Goal: Task Accomplishment & Management: Manage account settings

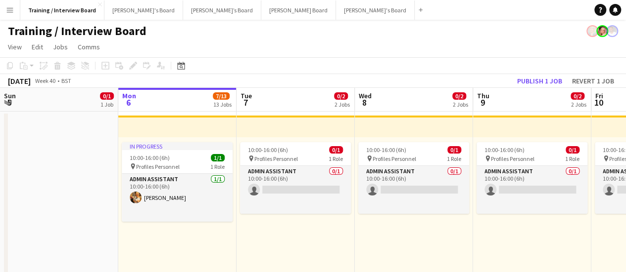
click at [13, 17] on button "Menu" at bounding box center [10, 10] width 20 height 20
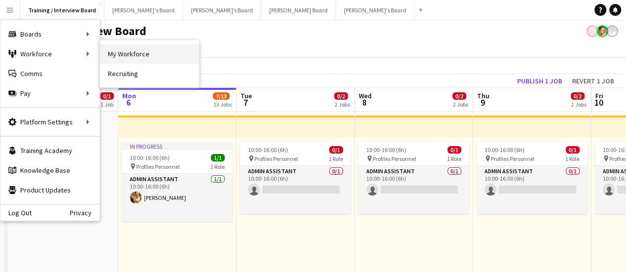
click at [104, 53] on link "My Workforce" at bounding box center [149, 54] width 99 height 20
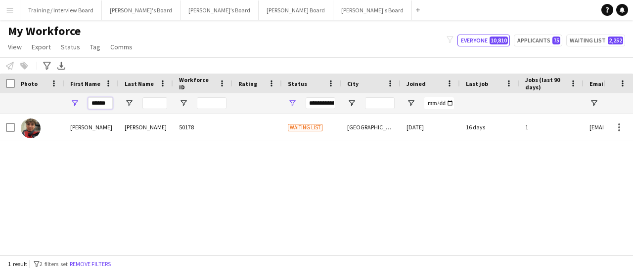
click at [94, 105] on input "******" at bounding box center [100, 103] width 25 height 12
click at [525, 38] on button "Applicants 75" at bounding box center [538, 41] width 48 height 12
type input "**********"
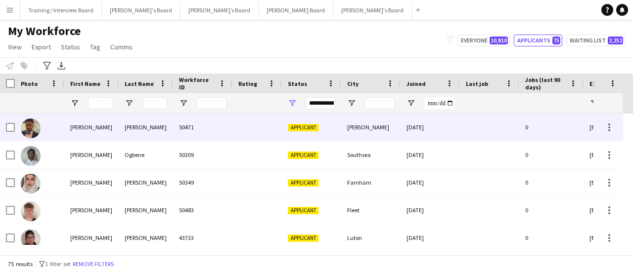
click at [336, 125] on div "Applicant" at bounding box center [311, 127] width 59 height 27
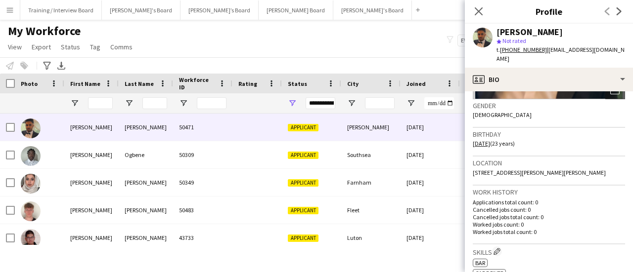
scroll to position [198, 0]
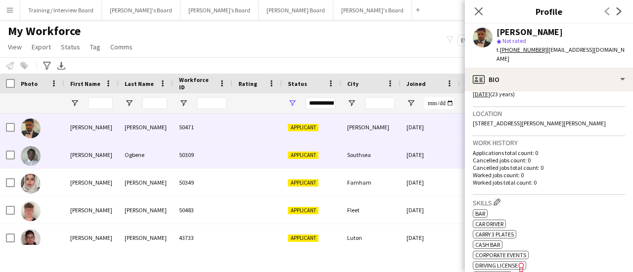
click at [314, 158] on span "Applicant" at bounding box center [303, 155] width 31 height 7
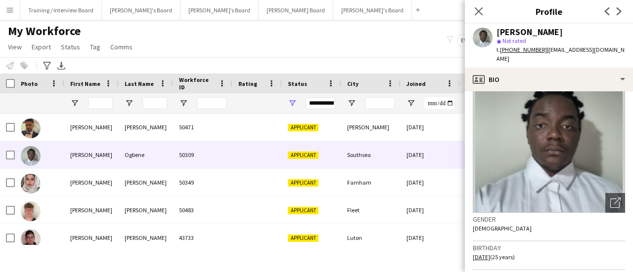
scroll to position [49, 0]
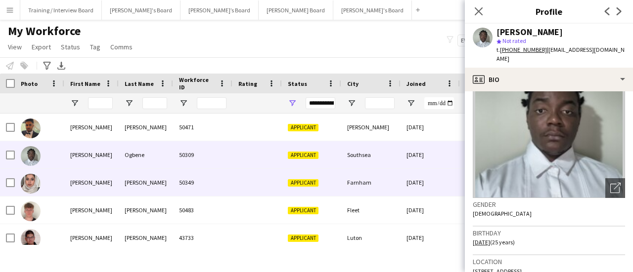
click at [375, 182] on div "Farnham" at bounding box center [370, 182] width 59 height 27
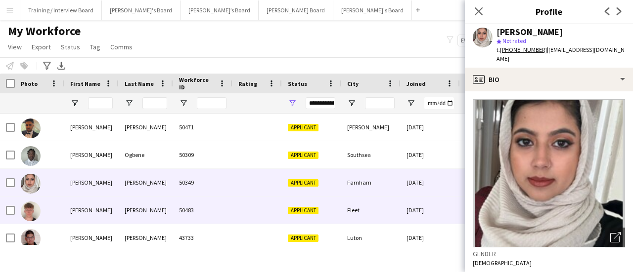
click at [325, 190] on div "Applicant" at bounding box center [311, 182] width 59 height 27
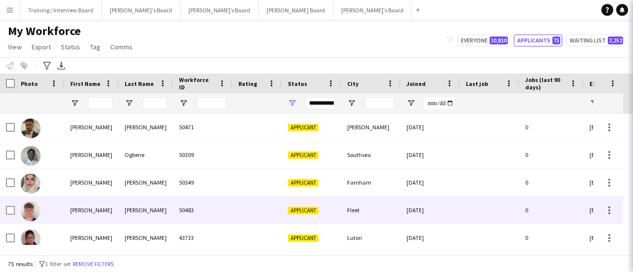
click at [354, 207] on div "Fleet" at bounding box center [370, 210] width 59 height 27
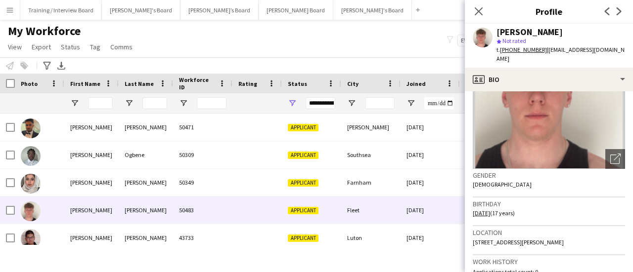
scroll to position [99, 0]
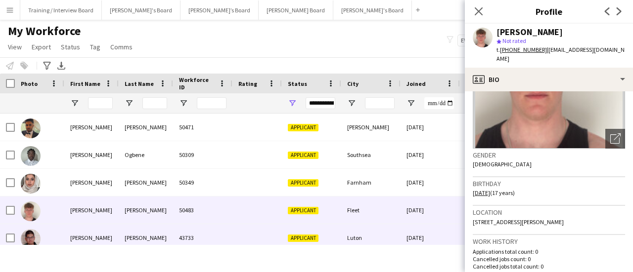
click at [385, 240] on div "Luton" at bounding box center [370, 238] width 59 height 27
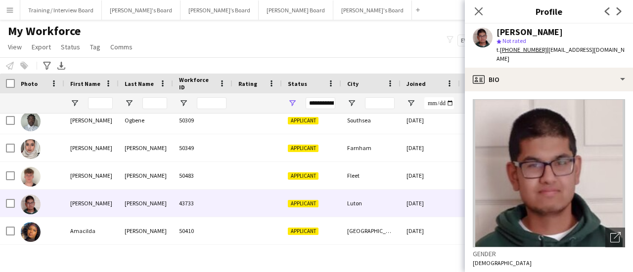
scroll to position [49, 0]
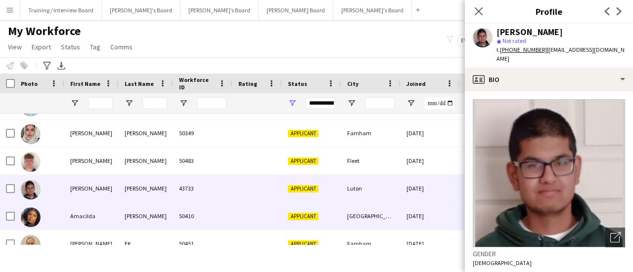
click at [388, 217] on div "[GEOGRAPHIC_DATA]" at bounding box center [370, 216] width 59 height 27
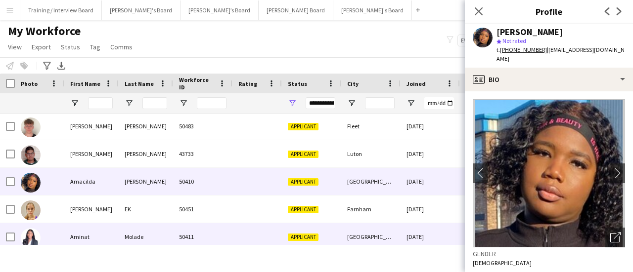
scroll to position [99, 0]
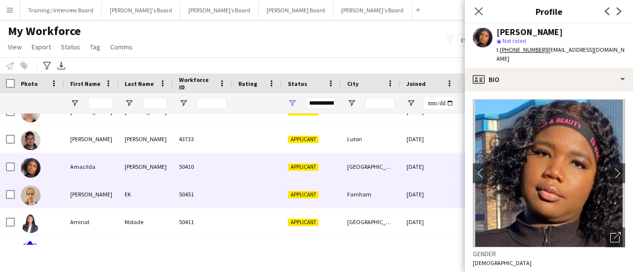
click at [389, 189] on div "Farnham" at bounding box center [370, 194] width 59 height 27
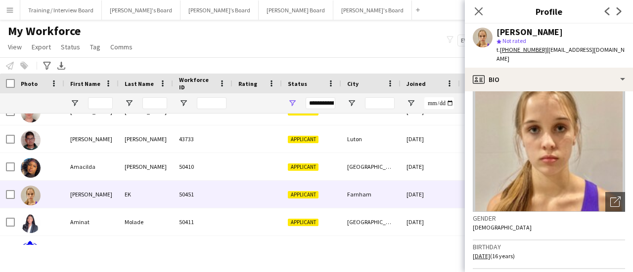
scroll to position [49, 0]
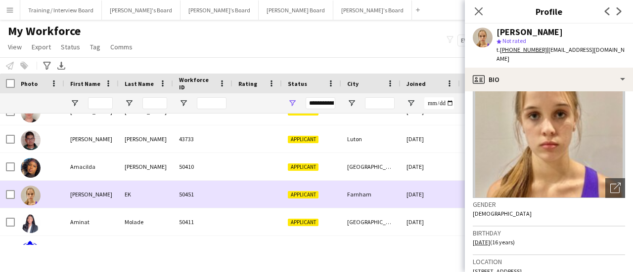
click at [351, 222] on div "[GEOGRAPHIC_DATA]" at bounding box center [370, 222] width 59 height 27
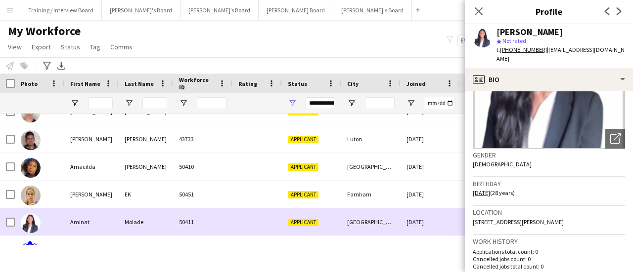
scroll to position [148, 0]
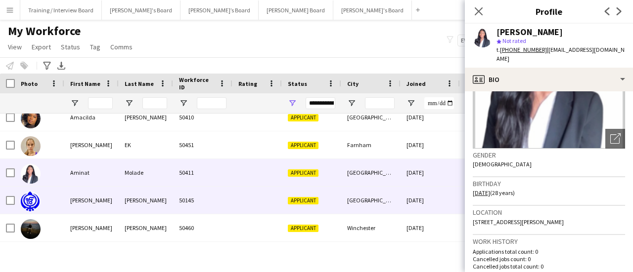
click at [403, 205] on div "[DATE]" at bounding box center [430, 200] width 59 height 27
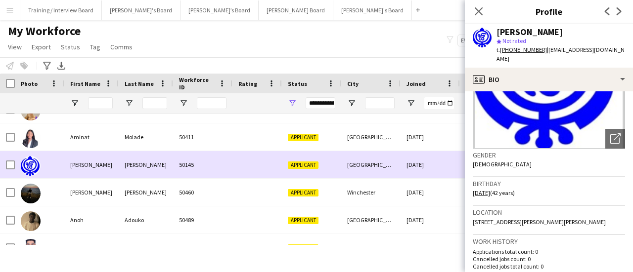
scroll to position [198, 0]
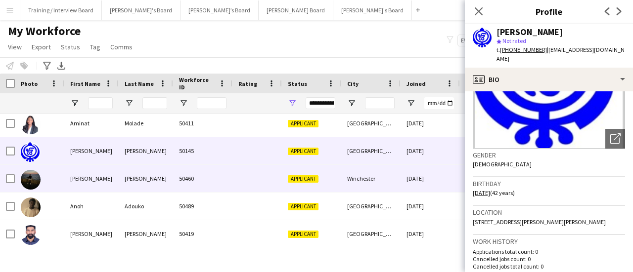
click at [380, 171] on div "Winchester" at bounding box center [370, 178] width 59 height 27
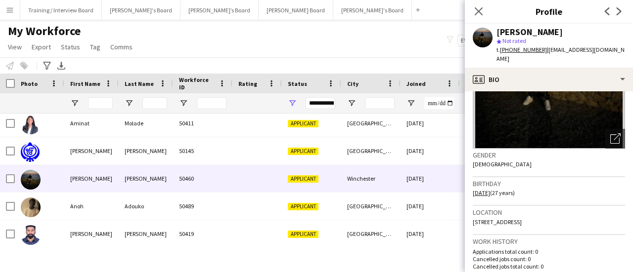
scroll to position [0, 0]
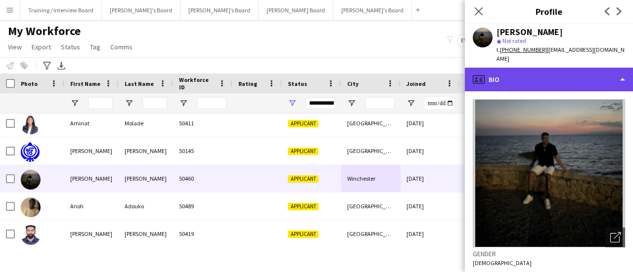
click at [564, 74] on div "profile Bio" at bounding box center [549, 80] width 168 height 24
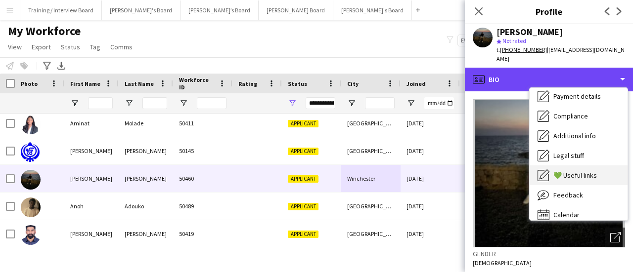
scroll to position [133, 0]
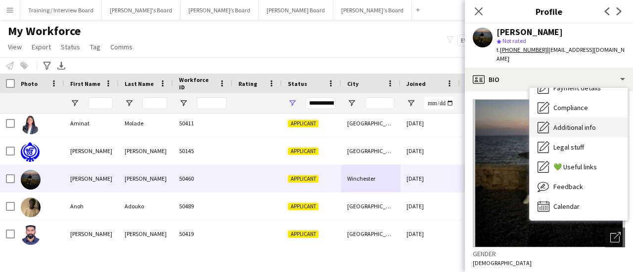
click at [591, 123] on span "Additional info" at bounding box center [574, 127] width 43 height 9
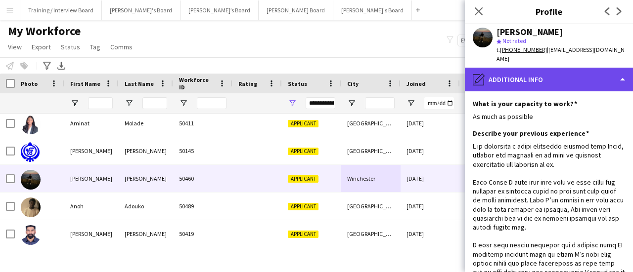
click at [569, 68] on div "pencil4 Additional info" at bounding box center [549, 80] width 168 height 24
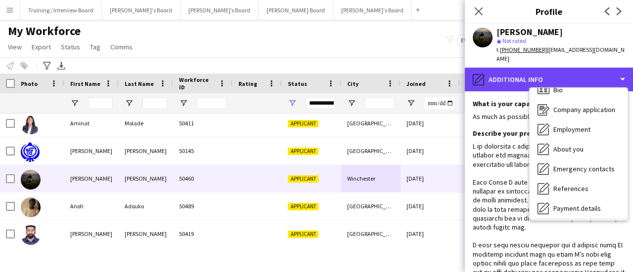
scroll to position [0, 0]
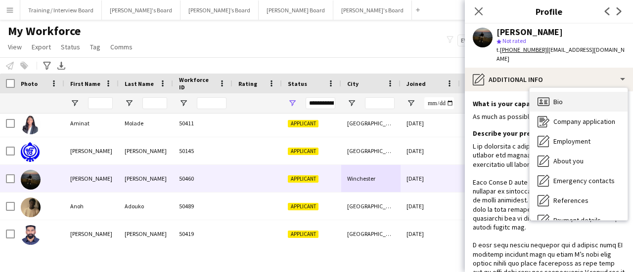
click at [582, 94] on div "Bio Bio" at bounding box center [579, 102] width 98 height 20
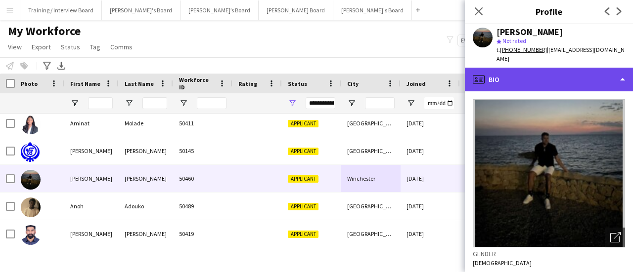
click at [578, 68] on div "profile Bio" at bounding box center [549, 80] width 168 height 24
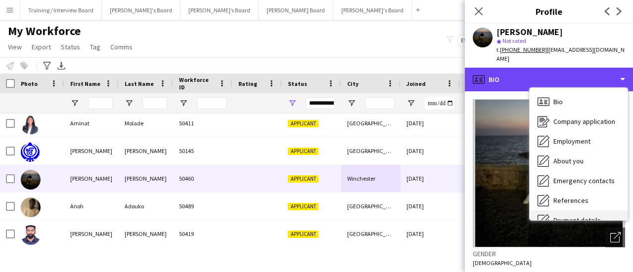
scroll to position [99, 0]
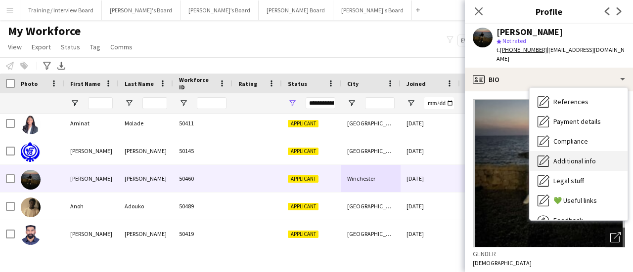
click at [584, 157] on span "Additional info" at bounding box center [574, 161] width 43 height 9
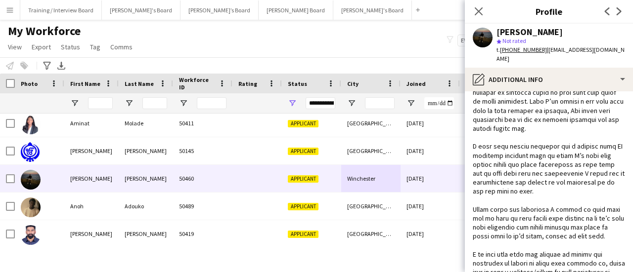
scroll to position [198, 0]
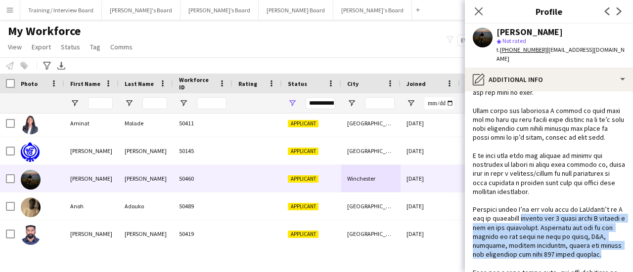
drag, startPoint x: 601, startPoint y: 247, endPoint x: 528, endPoint y: 206, distance: 83.7
click at [529, 207] on div at bounding box center [549, 160] width 152 height 432
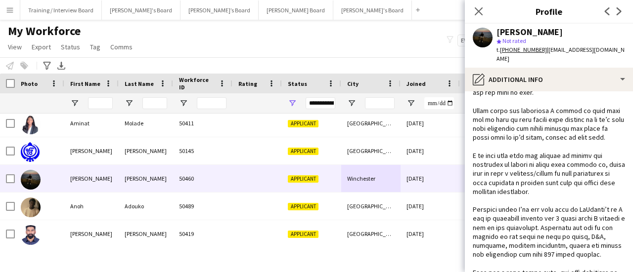
click at [514, 207] on div at bounding box center [549, 160] width 152 height 432
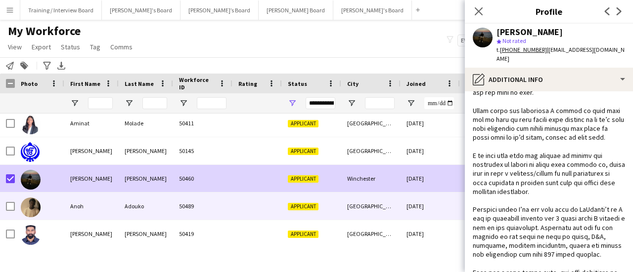
click at [338, 219] on div "Applicant" at bounding box center [311, 206] width 59 height 27
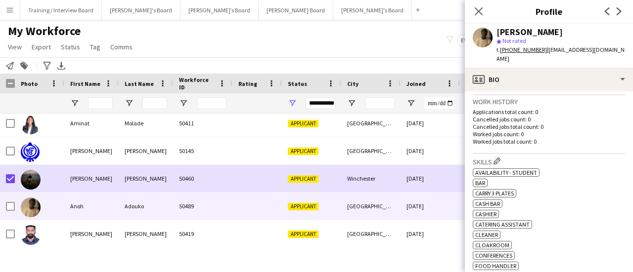
scroll to position [297, 0]
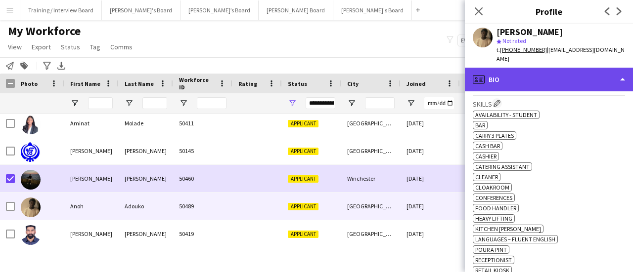
click at [580, 68] on div "profile Bio" at bounding box center [549, 80] width 168 height 24
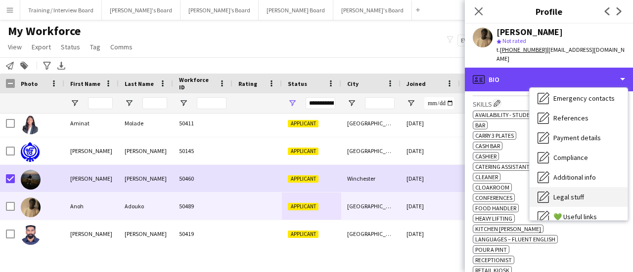
scroll to position [133, 0]
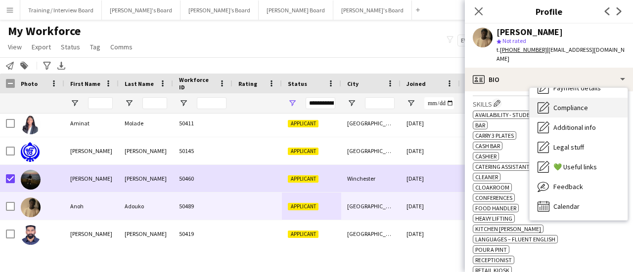
click at [590, 104] on div "Compliance Compliance" at bounding box center [579, 108] width 98 height 20
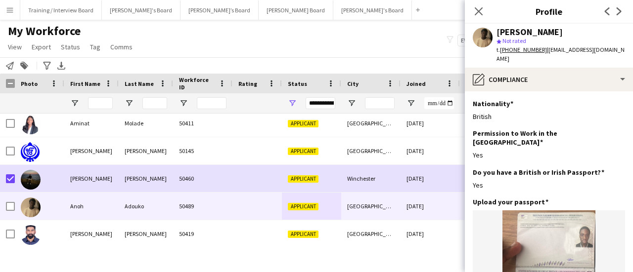
click at [551, 42] on div "star Not rated" at bounding box center [561, 41] width 129 height 9
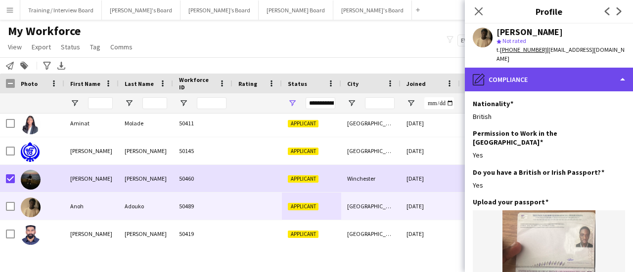
click at [575, 70] on div "pencil4 Compliance" at bounding box center [549, 80] width 168 height 24
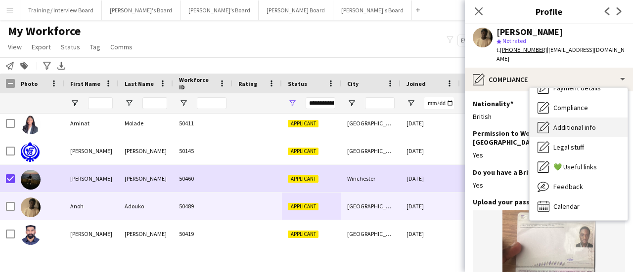
click at [589, 118] on div "Additional info Additional info" at bounding box center [579, 128] width 98 height 20
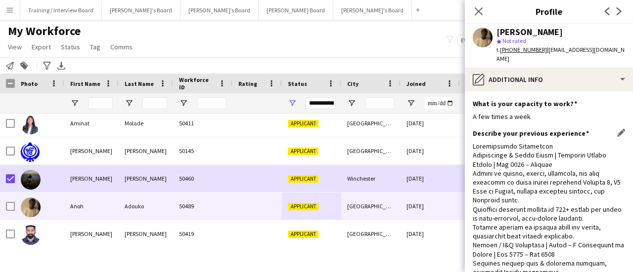
scroll to position [0, 0]
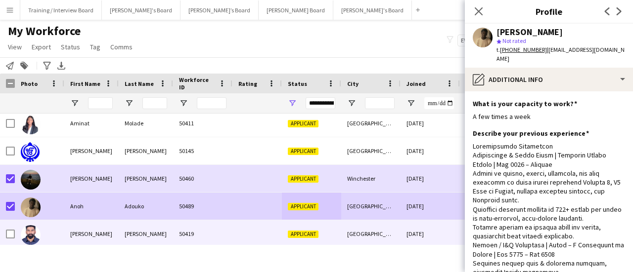
click at [124, 237] on div "[PERSON_NAME]" at bounding box center [146, 234] width 54 height 27
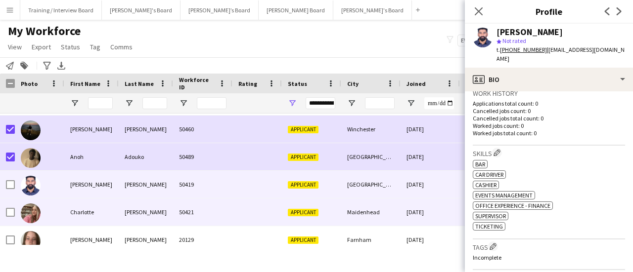
click at [318, 202] on div "Applicant" at bounding box center [311, 212] width 59 height 27
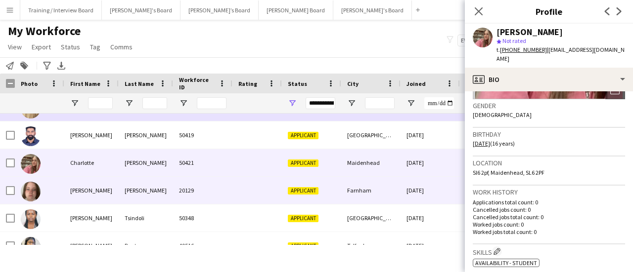
click at [356, 191] on div "Farnham" at bounding box center [370, 190] width 59 height 27
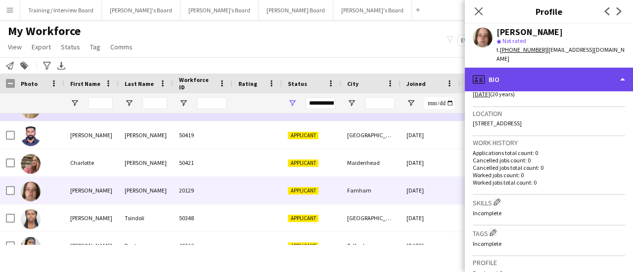
click at [592, 71] on div "profile Bio" at bounding box center [549, 80] width 168 height 24
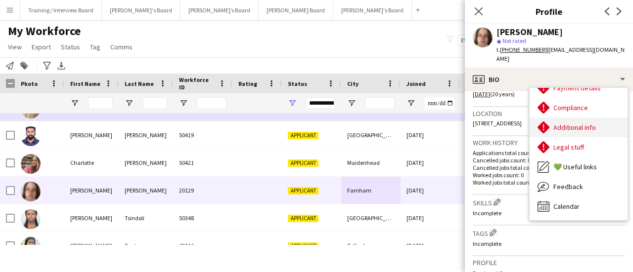
click at [571, 123] on span "Additional info" at bounding box center [574, 127] width 43 height 9
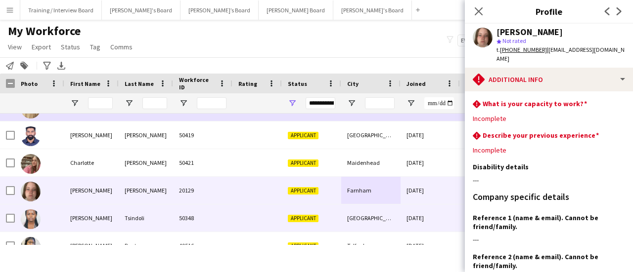
click at [386, 223] on div "[GEOGRAPHIC_DATA]" at bounding box center [370, 218] width 59 height 27
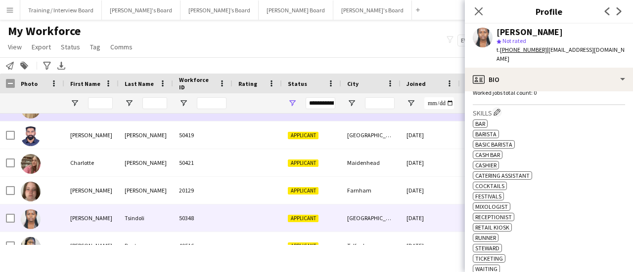
drag, startPoint x: 549, startPoint y: 55, endPoint x: 552, endPoint y: 68, distance: 13.2
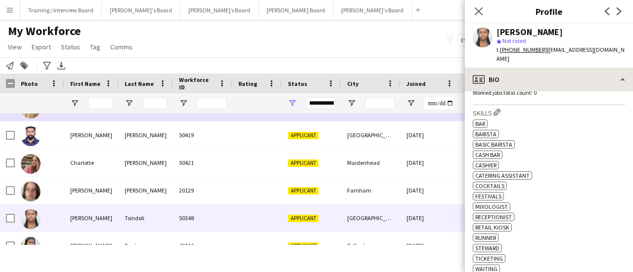
click at [549, 56] on div "[PERSON_NAME] star Not rated t. [PHONE_NUMBER] | [EMAIL_ADDRESS][DOMAIN_NAME]" at bounding box center [549, 46] width 168 height 44
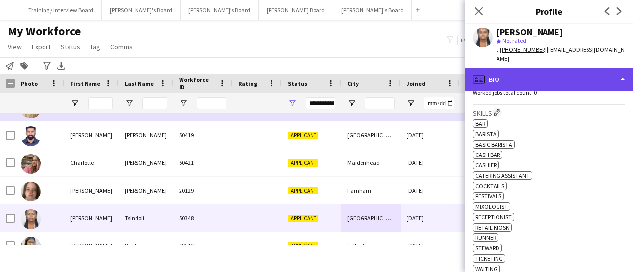
click at [552, 68] on div "profile Bio" at bounding box center [549, 80] width 168 height 24
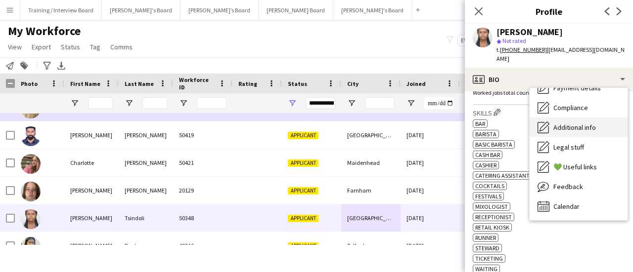
click at [575, 123] on span "Additional info" at bounding box center [574, 127] width 43 height 9
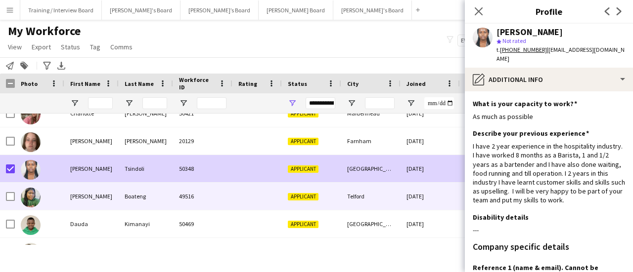
click at [151, 194] on div "Boateng" at bounding box center [146, 196] width 54 height 27
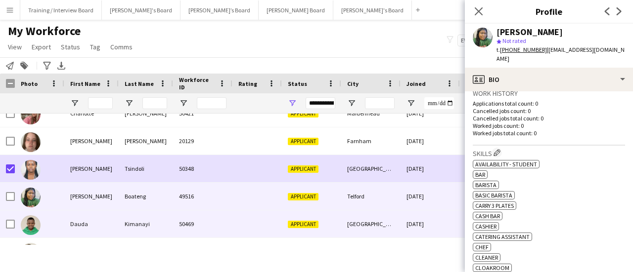
click at [265, 220] on div at bounding box center [256, 224] width 49 height 27
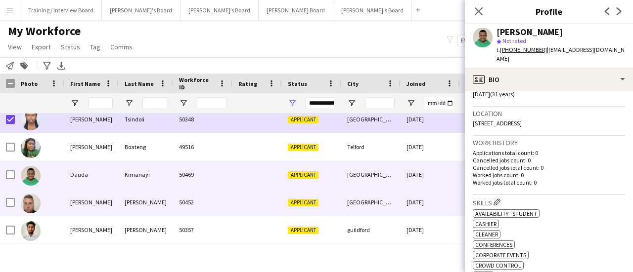
click at [204, 191] on div "50452" at bounding box center [202, 202] width 59 height 27
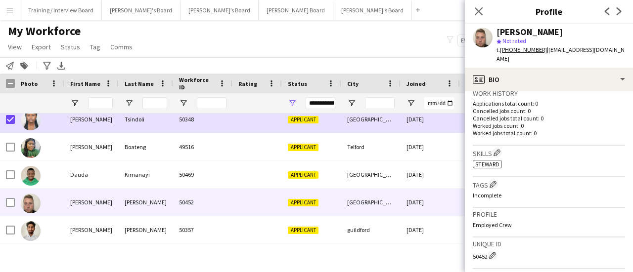
click at [551, 89] on h3 "Work history" at bounding box center [549, 93] width 152 height 9
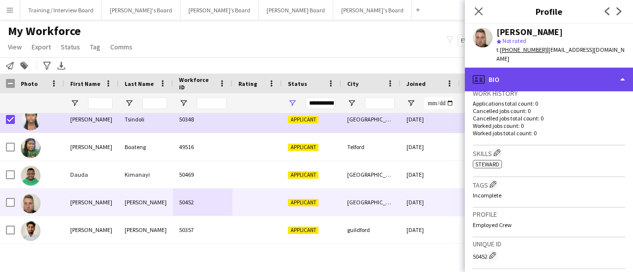
click at [557, 82] on div "profile Bio" at bounding box center [549, 80] width 168 height 24
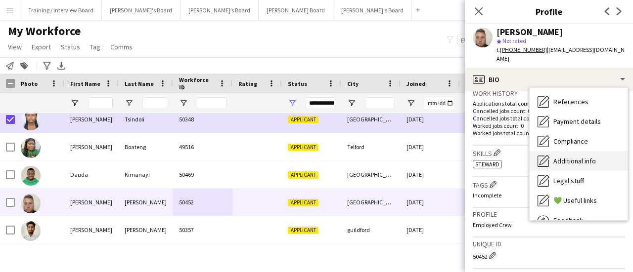
click at [573, 157] on span "Additional info" at bounding box center [574, 161] width 43 height 9
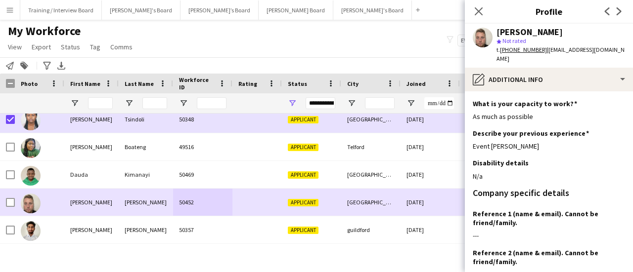
click at [161, 232] on div "[PERSON_NAME]" at bounding box center [146, 230] width 54 height 27
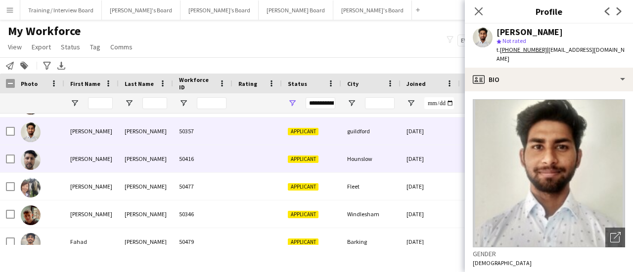
click at [294, 156] on span "Applicant" at bounding box center [303, 159] width 31 height 7
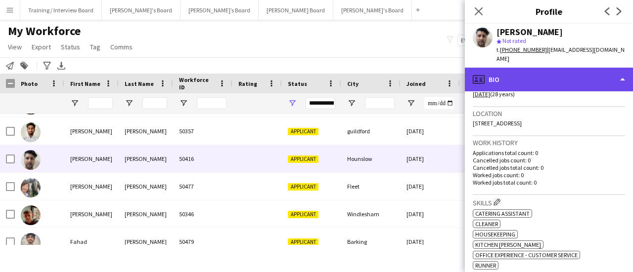
click at [546, 79] on div "profile Bio" at bounding box center [549, 80] width 168 height 24
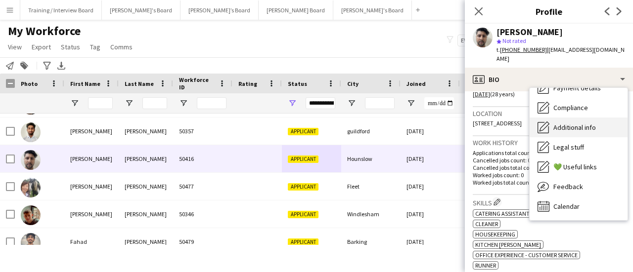
click at [591, 123] on div "Additional info Additional info" at bounding box center [579, 128] width 98 height 20
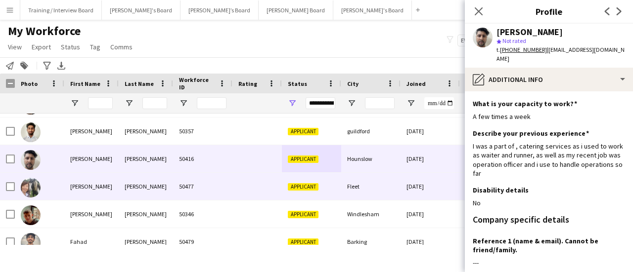
click at [323, 180] on div "Applicant" at bounding box center [311, 186] width 59 height 27
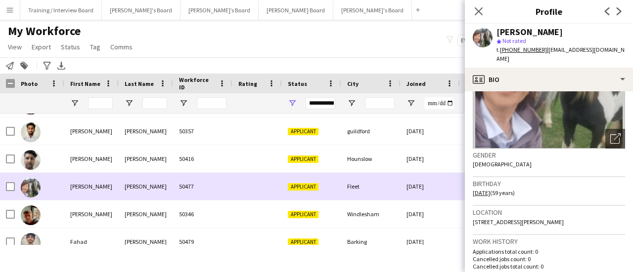
click at [344, 210] on div "Windlesham" at bounding box center [370, 214] width 59 height 27
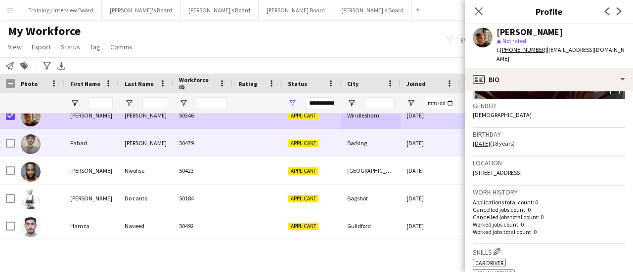
click at [162, 142] on div "[PERSON_NAME]" at bounding box center [146, 143] width 54 height 27
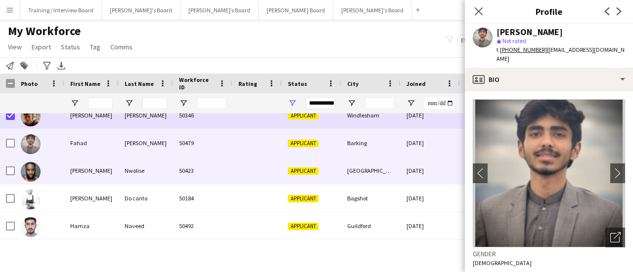
click at [301, 179] on div "Applicant" at bounding box center [311, 170] width 59 height 27
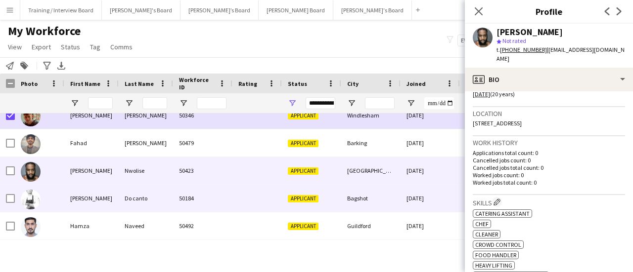
click at [370, 198] on div "Bagshot" at bounding box center [370, 198] width 59 height 27
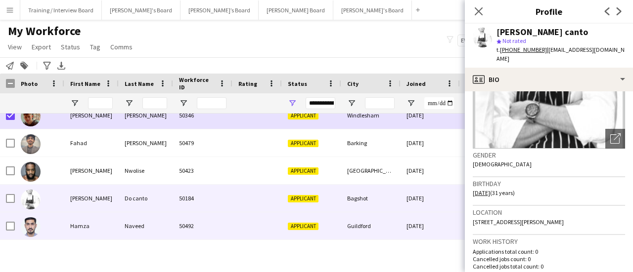
click at [367, 224] on div "Guildford" at bounding box center [370, 226] width 59 height 27
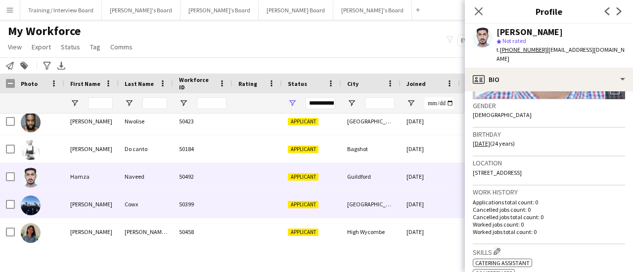
click at [384, 194] on div "[GEOGRAPHIC_DATA][PERSON_NAME]" at bounding box center [370, 204] width 59 height 27
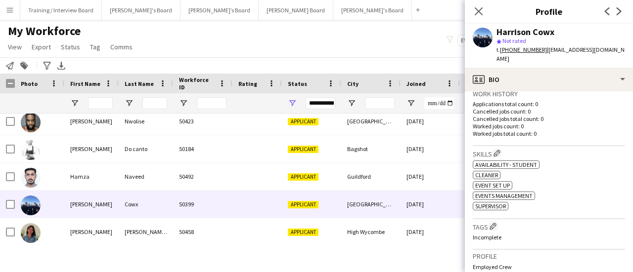
scroll to position [247, 0]
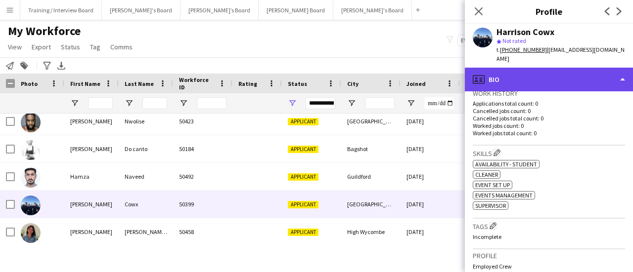
click at [564, 68] on div "profile Bio" at bounding box center [549, 80] width 168 height 24
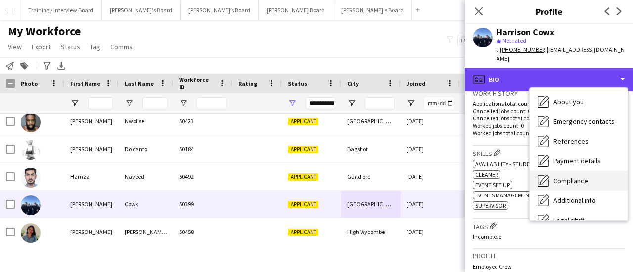
scroll to position [83, 0]
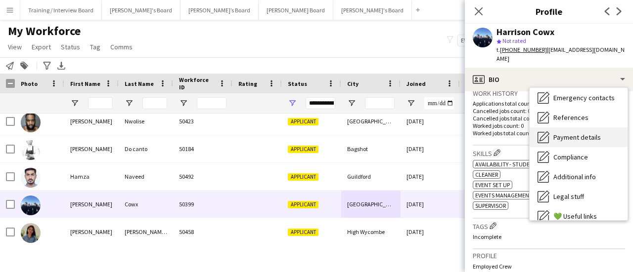
click at [588, 133] on span "Payment details" at bounding box center [576, 137] width 47 height 9
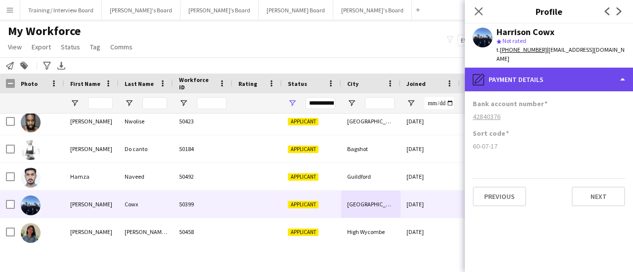
click at [555, 77] on div "pencil4 Payment details" at bounding box center [549, 80] width 168 height 24
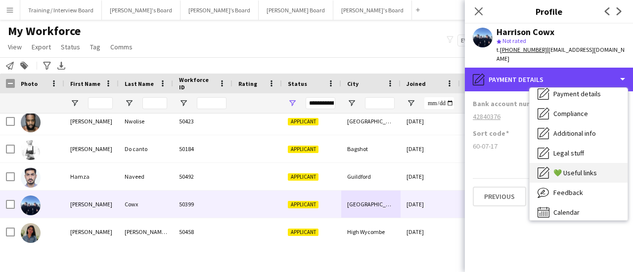
scroll to position [133, 0]
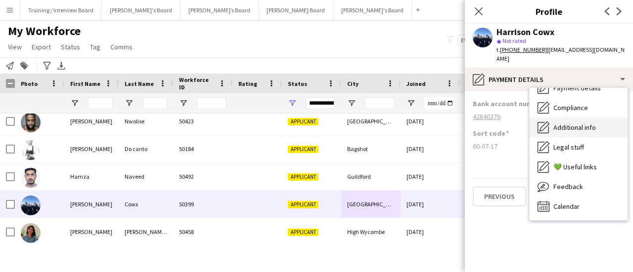
click at [577, 123] on span "Additional info" at bounding box center [574, 127] width 43 height 9
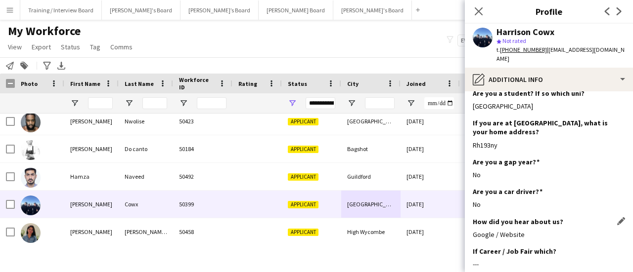
scroll to position [247, 0]
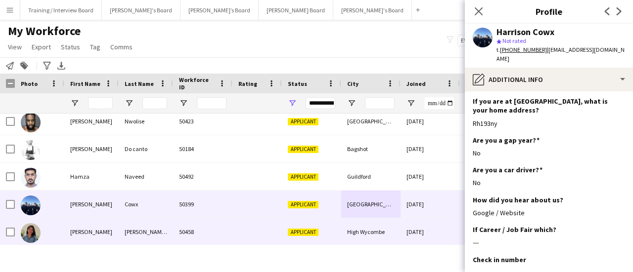
click at [362, 234] on div "High Wycombe" at bounding box center [370, 232] width 59 height 27
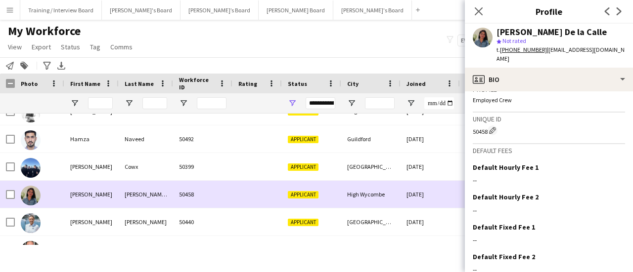
scroll to position [692, 0]
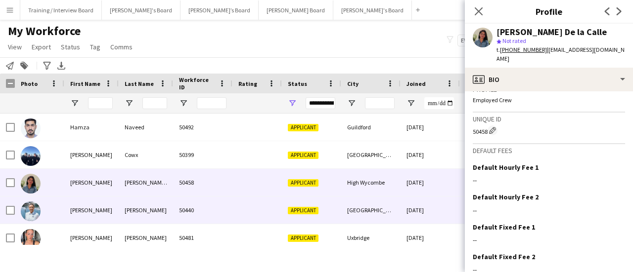
click at [347, 209] on div "[GEOGRAPHIC_DATA]" at bounding box center [370, 210] width 59 height 27
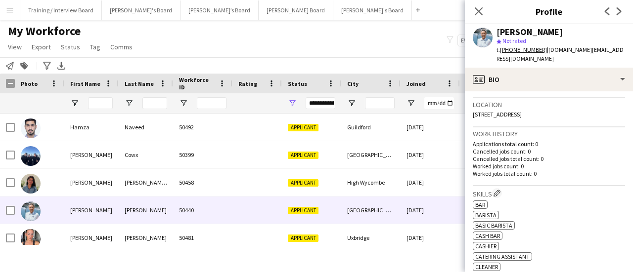
scroll to position [247, 0]
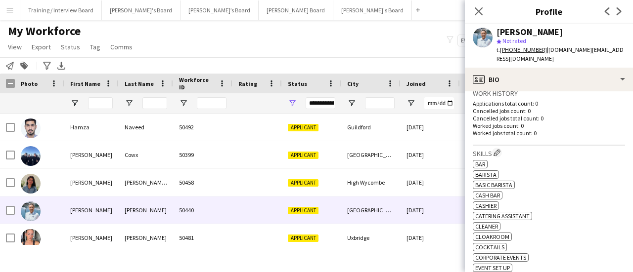
click at [571, 67] on div "[PERSON_NAME] star Not rated t. [PHONE_NUMBER] | [DOMAIN_NAME][EMAIL_ADDRESS][D…" at bounding box center [549, 46] width 168 height 44
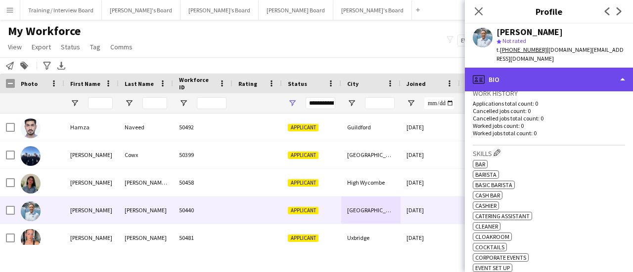
click at [574, 78] on div "profile Bio" at bounding box center [549, 80] width 168 height 24
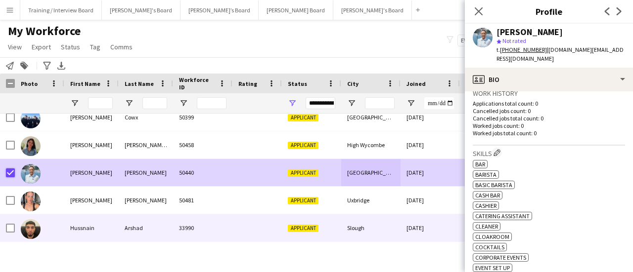
scroll to position [742, 0]
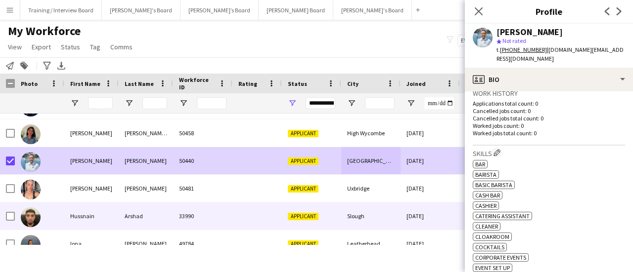
click at [230, 179] on div "50481" at bounding box center [202, 188] width 59 height 27
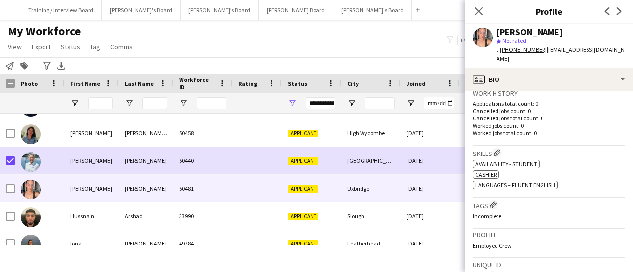
scroll to position [297, 0]
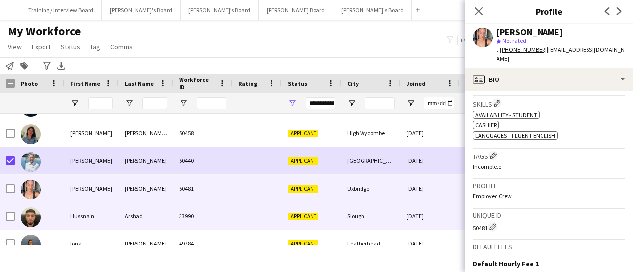
click at [359, 229] on div "Slough" at bounding box center [370, 216] width 59 height 27
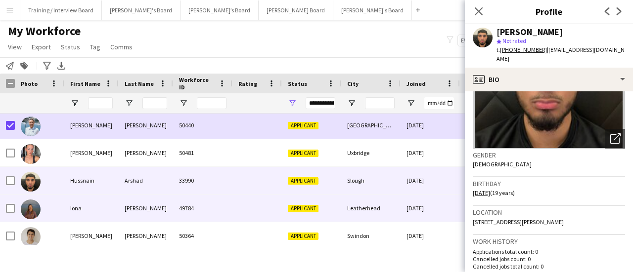
scroll to position [791, 0]
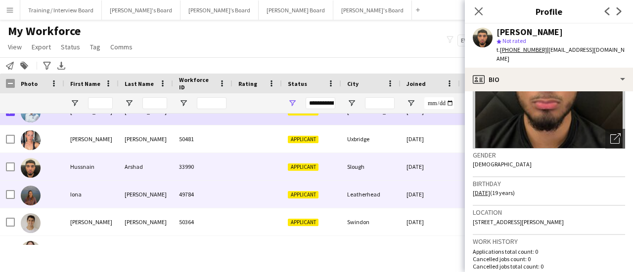
click at [385, 193] on div "Leatherhead" at bounding box center [370, 194] width 59 height 27
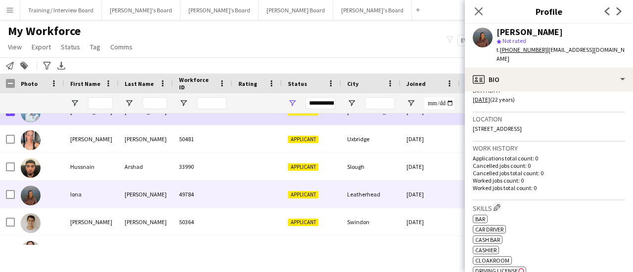
scroll to position [247, 0]
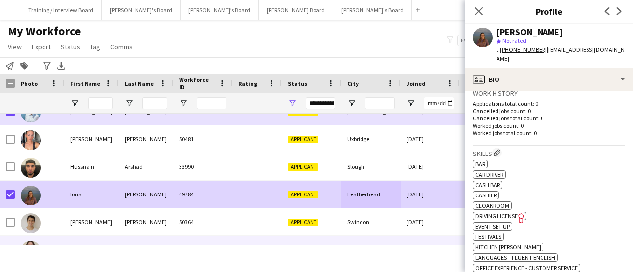
click at [184, 226] on div "50364" at bounding box center [202, 222] width 59 height 27
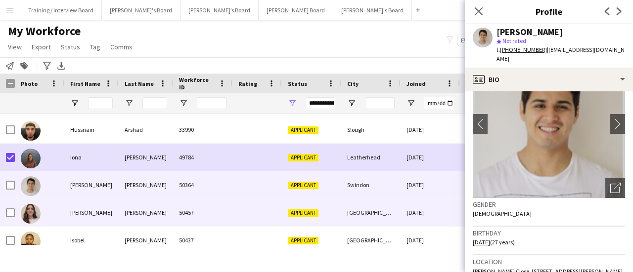
scroll to position [841, 0]
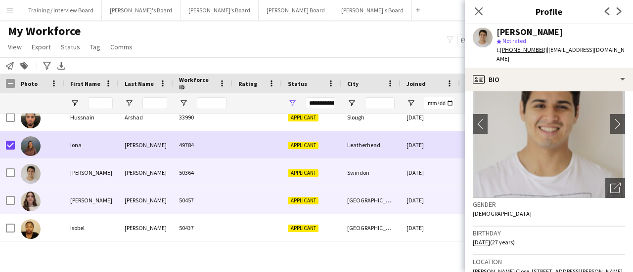
click at [369, 191] on div "[GEOGRAPHIC_DATA]" at bounding box center [370, 200] width 59 height 27
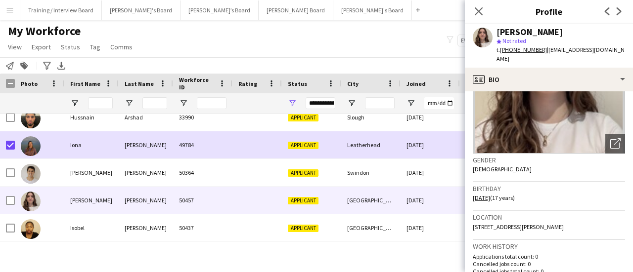
scroll to position [148, 0]
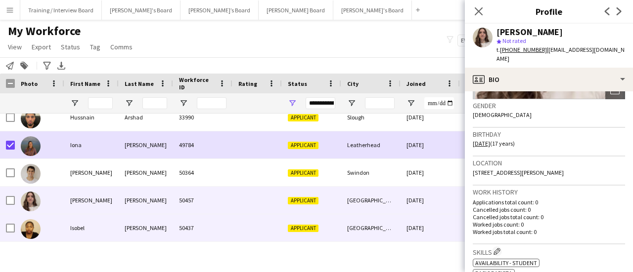
click at [318, 228] on div "Applicant" at bounding box center [311, 228] width 59 height 27
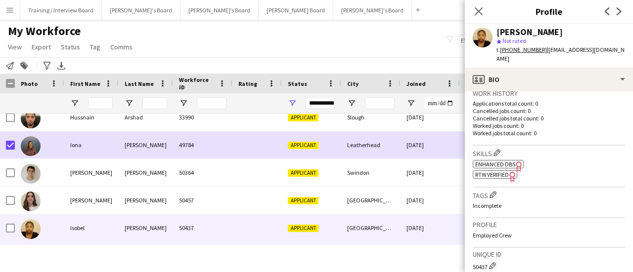
scroll to position [890, 0]
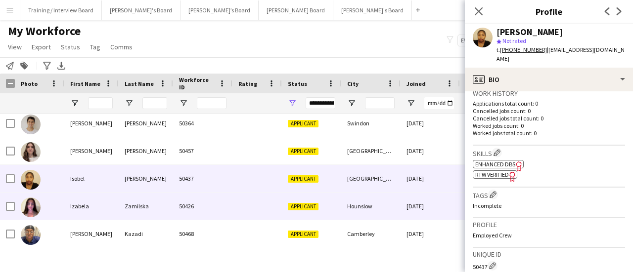
click at [390, 215] on div "Hounslow" at bounding box center [370, 206] width 59 height 27
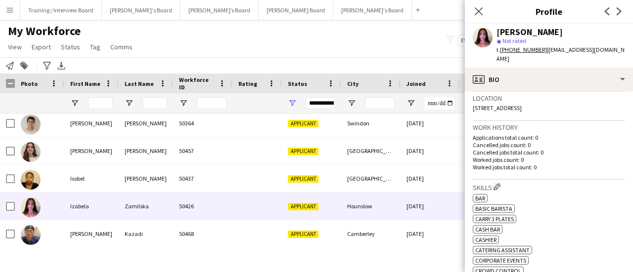
scroll to position [247, 0]
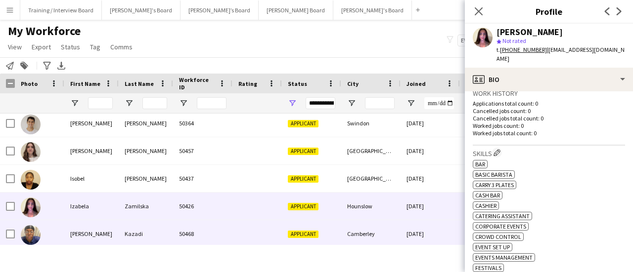
click at [318, 243] on div "Applicant" at bounding box center [311, 234] width 59 height 27
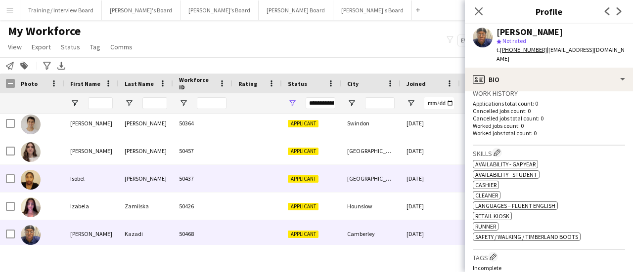
scroll to position [940, 0]
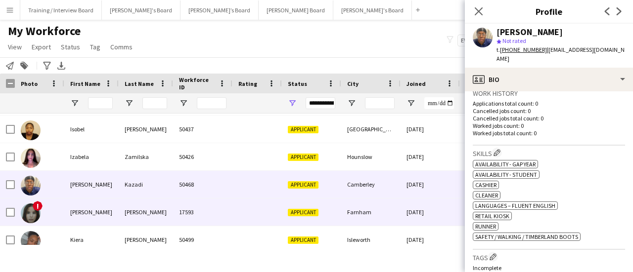
click at [406, 199] on div "[DATE]" at bounding box center [430, 212] width 59 height 27
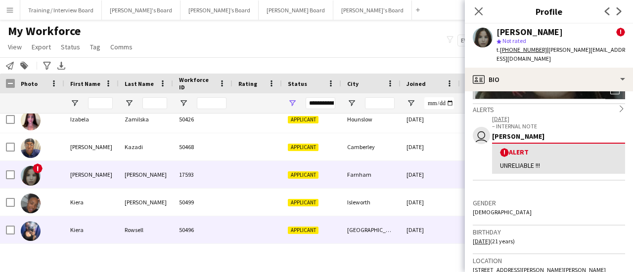
scroll to position [989, 0]
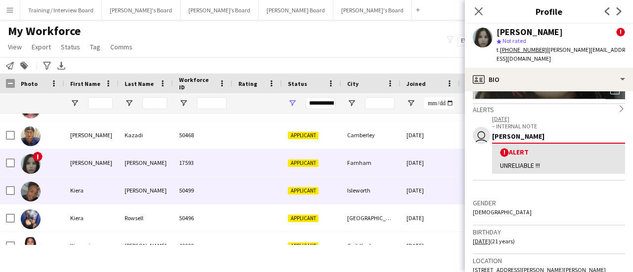
click at [402, 190] on div "[DATE]" at bounding box center [430, 190] width 59 height 27
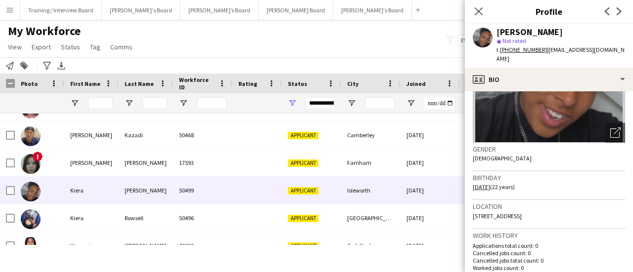
scroll to position [198, 0]
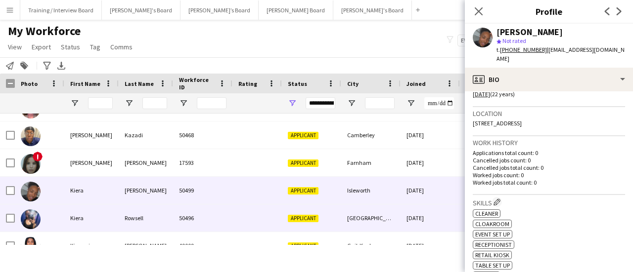
click at [376, 224] on div "[GEOGRAPHIC_DATA]" at bounding box center [370, 218] width 59 height 27
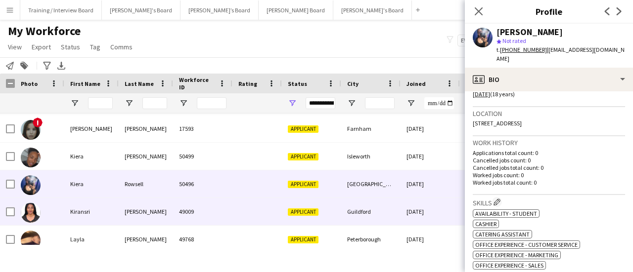
scroll to position [1039, 0]
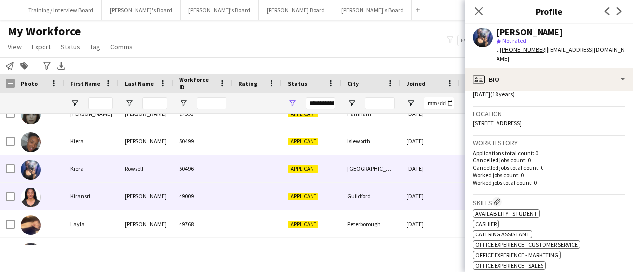
click at [387, 191] on div "Guildford" at bounding box center [370, 196] width 59 height 27
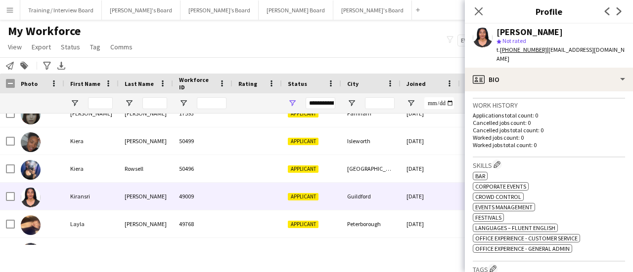
scroll to position [247, 0]
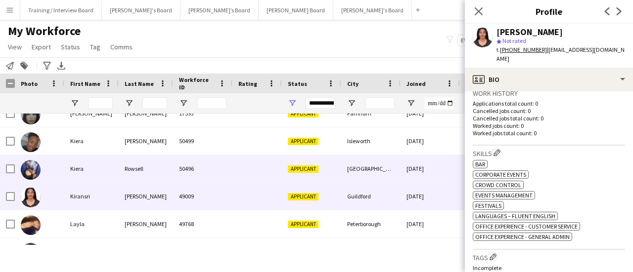
click at [378, 167] on div "[GEOGRAPHIC_DATA]" at bounding box center [370, 168] width 59 height 27
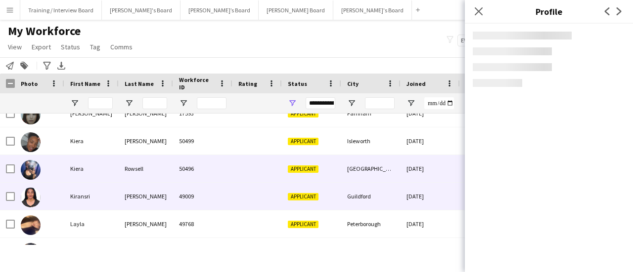
click at [377, 203] on div "Guildford" at bounding box center [370, 196] width 59 height 27
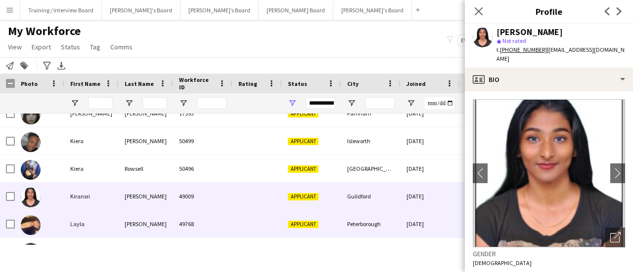
click at [403, 229] on div "[DATE]" at bounding box center [430, 224] width 59 height 27
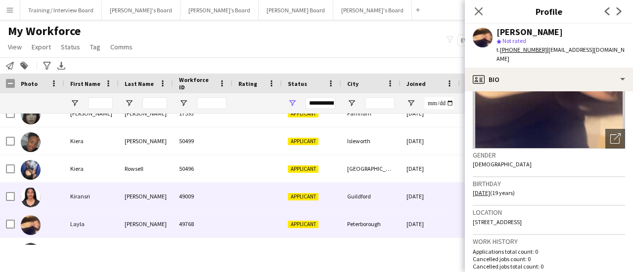
scroll to position [1074, 0]
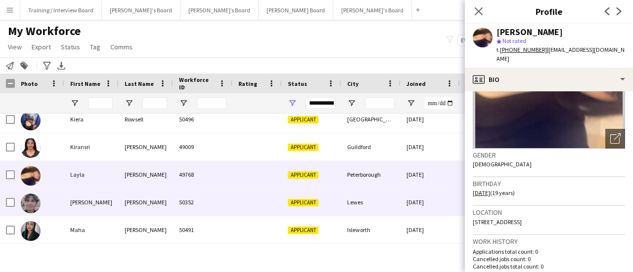
click at [393, 199] on div "Lewes" at bounding box center [370, 202] width 59 height 27
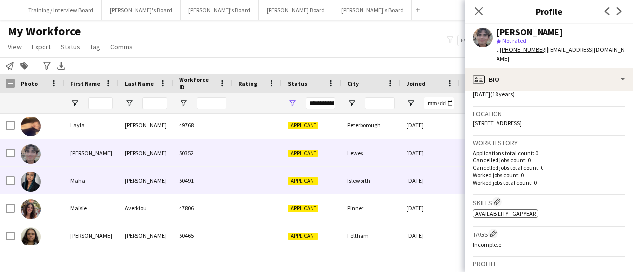
click at [338, 175] on div "Applicant" at bounding box center [311, 180] width 59 height 27
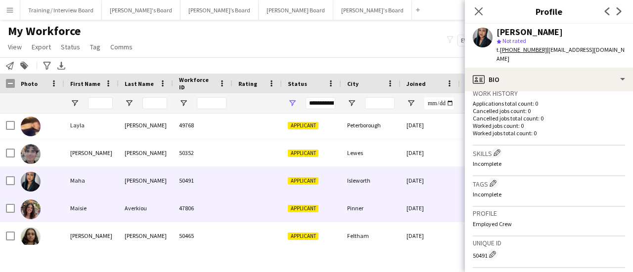
click at [394, 199] on div "Pinner" at bounding box center [370, 208] width 59 height 27
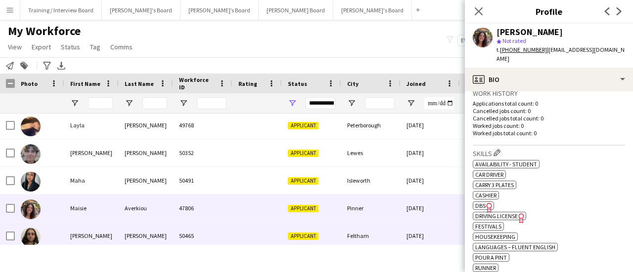
click at [344, 228] on div "Feltham" at bounding box center [370, 236] width 59 height 27
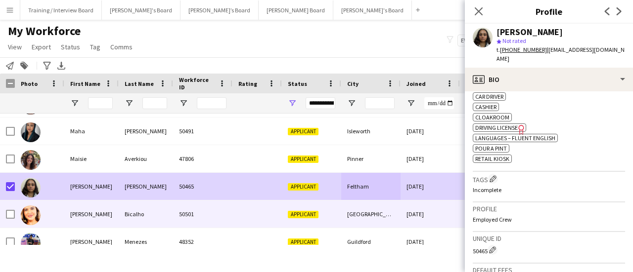
click at [202, 222] on div "50501" at bounding box center [202, 214] width 59 height 27
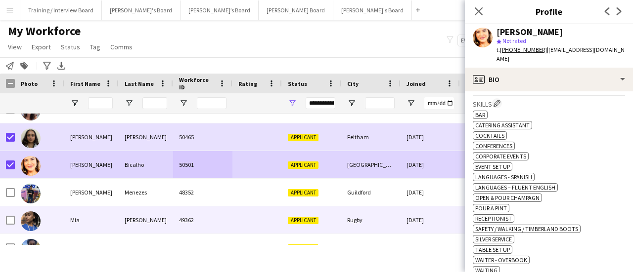
click at [284, 207] on div "Applicant" at bounding box center [311, 220] width 59 height 27
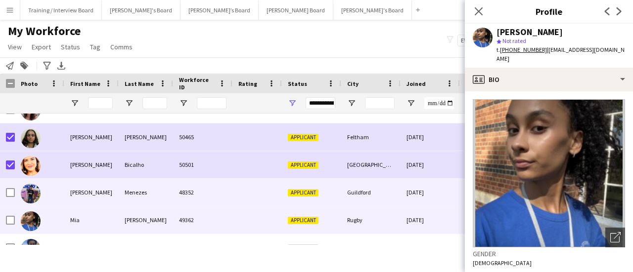
click at [290, 198] on div "Applicant" at bounding box center [311, 192] width 59 height 27
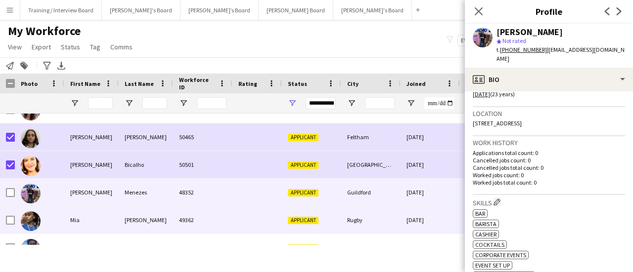
click at [378, 218] on div "Rugby" at bounding box center [370, 220] width 59 height 27
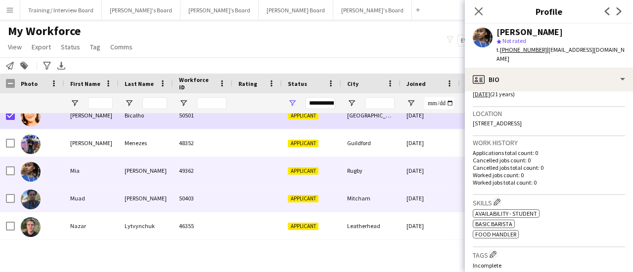
click at [372, 196] on div "Mitcham" at bounding box center [370, 198] width 59 height 27
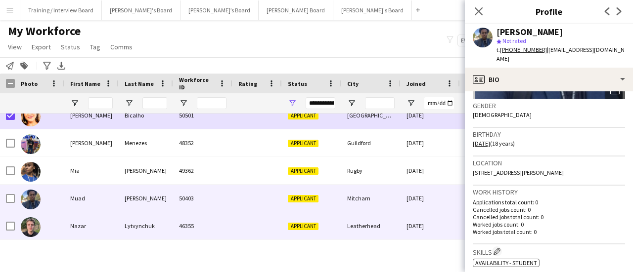
click at [398, 228] on div "Leatherhead" at bounding box center [370, 226] width 59 height 27
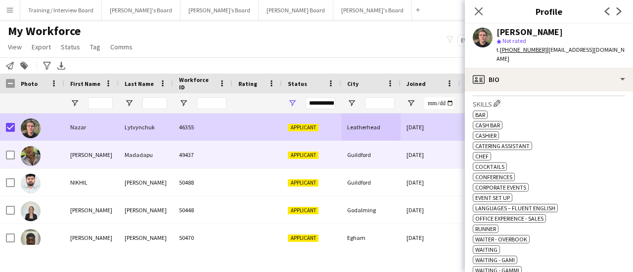
click at [370, 160] on div "Guildford" at bounding box center [370, 154] width 59 height 27
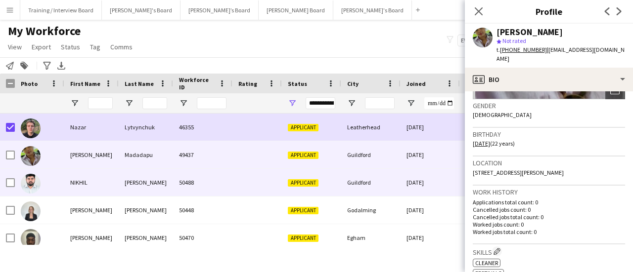
click at [370, 175] on div "Guildford" at bounding box center [370, 182] width 59 height 27
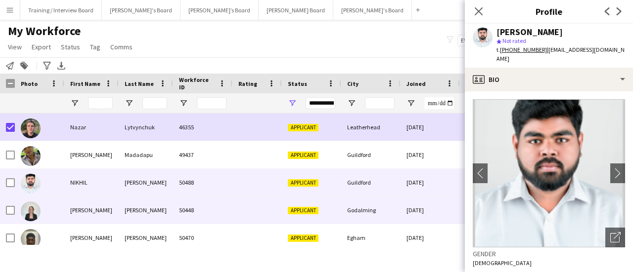
click at [405, 209] on div "[DATE]" at bounding box center [430, 210] width 59 height 27
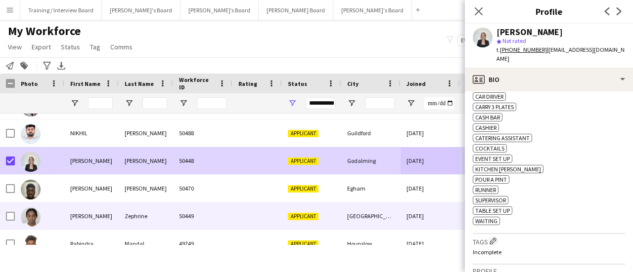
click at [237, 191] on div at bounding box center [256, 188] width 49 height 27
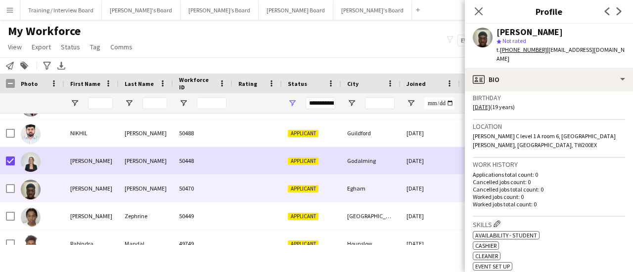
scroll to position [198, 0]
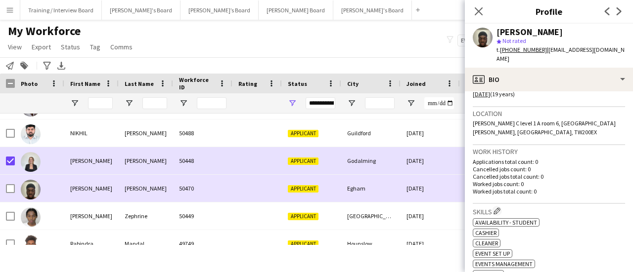
click at [383, 215] on div "[GEOGRAPHIC_DATA]" at bounding box center [370, 216] width 59 height 27
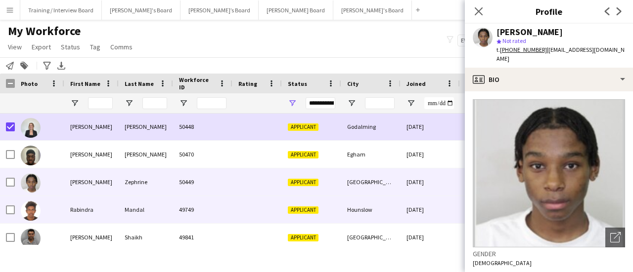
scroll to position [1484, 0]
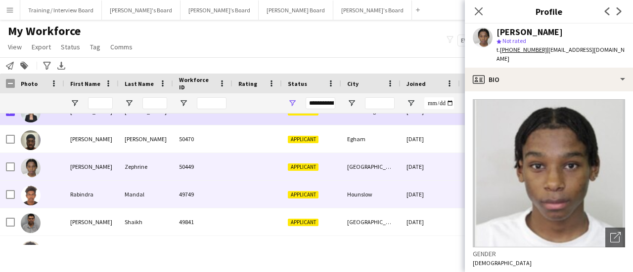
click at [387, 194] on div "Hounslow" at bounding box center [370, 194] width 59 height 27
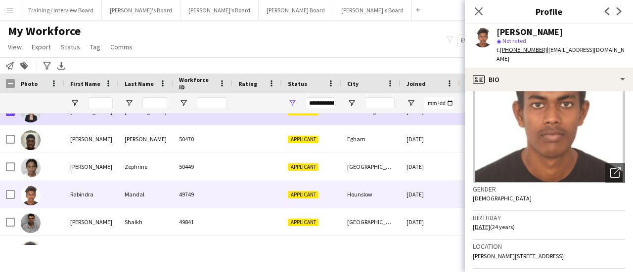
scroll to position [99, 0]
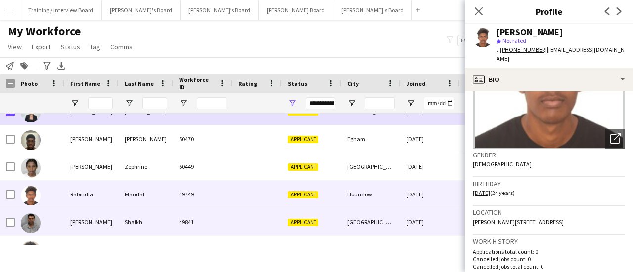
click at [328, 231] on div "Applicant" at bounding box center [311, 222] width 59 height 27
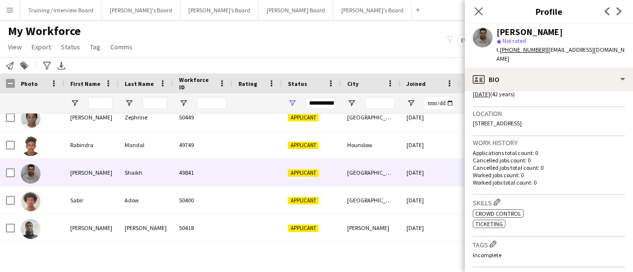
scroll to position [247, 0]
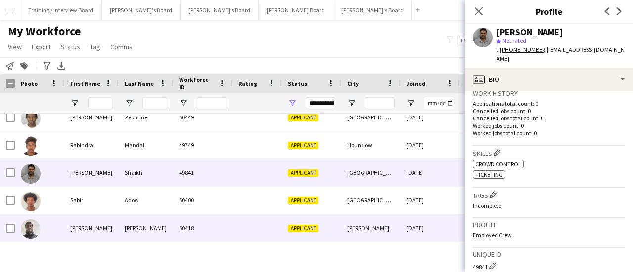
click at [355, 208] on div "[GEOGRAPHIC_DATA]" at bounding box center [370, 200] width 59 height 27
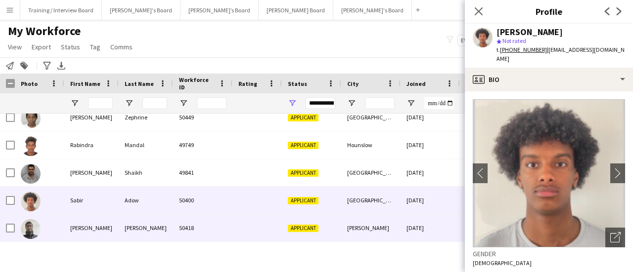
click at [362, 220] on div "[PERSON_NAME]" at bounding box center [370, 228] width 59 height 27
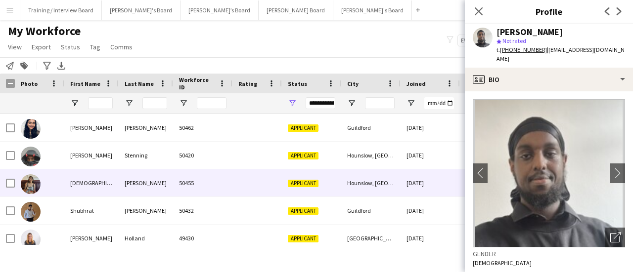
scroll to position [1632, 0]
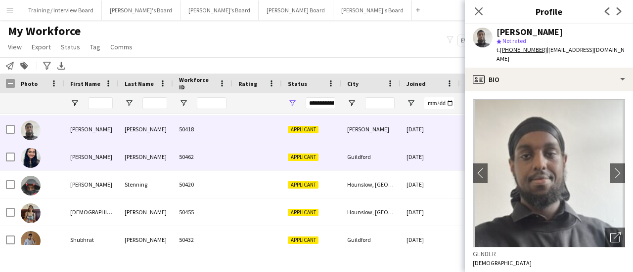
click at [373, 154] on div "Guildford" at bounding box center [370, 156] width 59 height 27
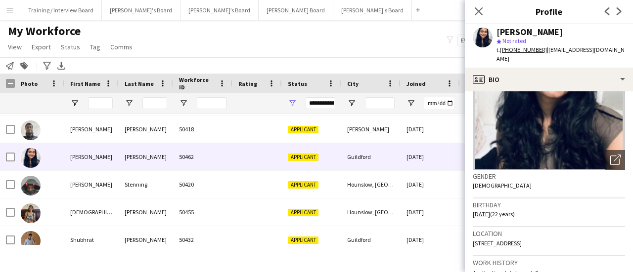
scroll to position [99, 0]
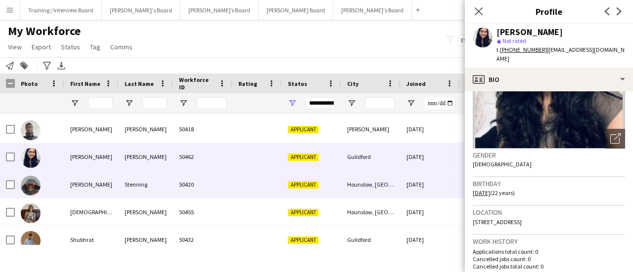
click at [395, 188] on div "Hounslow, [GEOGRAPHIC_DATA]" at bounding box center [370, 184] width 59 height 27
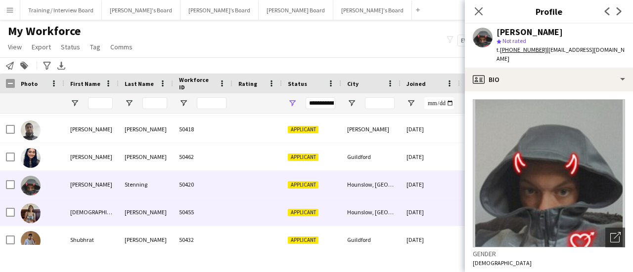
click at [402, 211] on div "[DATE]" at bounding box center [430, 212] width 59 height 27
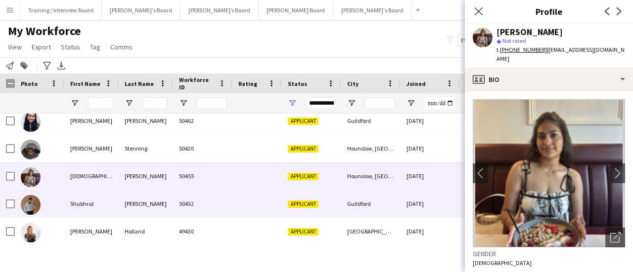
scroll to position [1681, 0]
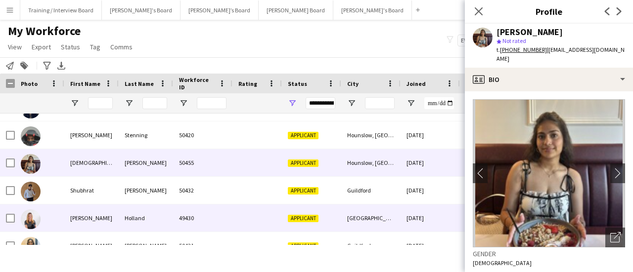
click at [411, 196] on div "[DATE]" at bounding box center [430, 190] width 59 height 27
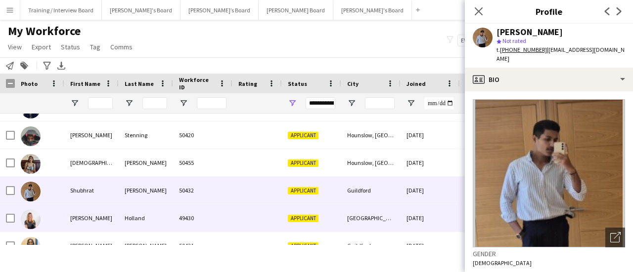
click at [345, 216] on div "[GEOGRAPHIC_DATA]" at bounding box center [370, 218] width 59 height 27
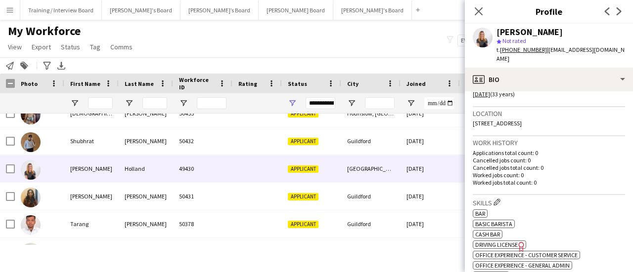
scroll to position [247, 0]
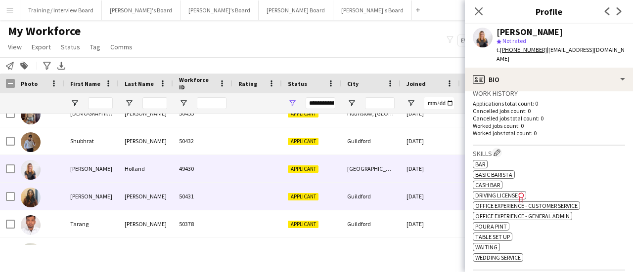
click at [398, 209] on div "Guildford" at bounding box center [370, 196] width 59 height 27
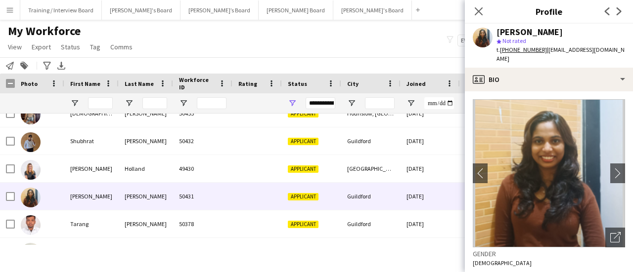
scroll to position [99, 0]
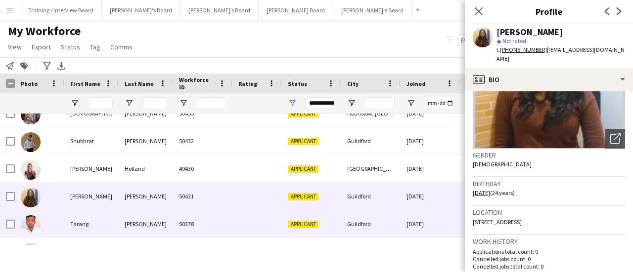
click at [382, 215] on div "Guildford" at bounding box center [370, 224] width 59 height 27
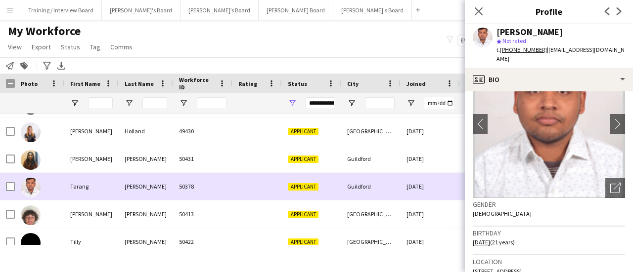
scroll to position [1780, 0]
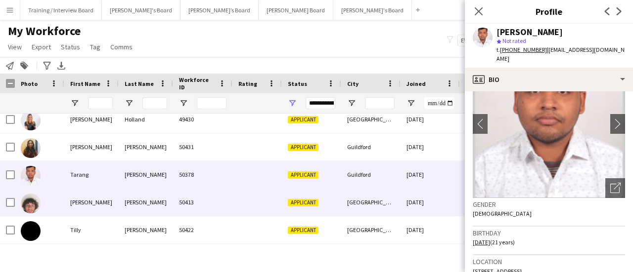
click at [362, 200] on div "[GEOGRAPHIC_DATA]" at bounding box center [370, 202] width 59 height 27
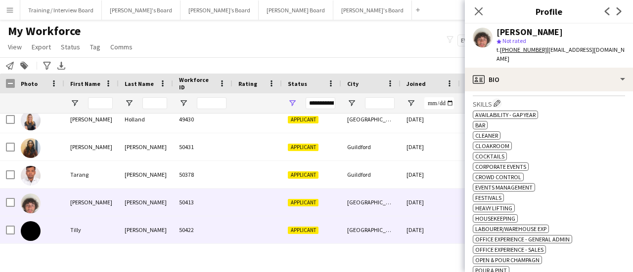
scroll to position [1830, 0]
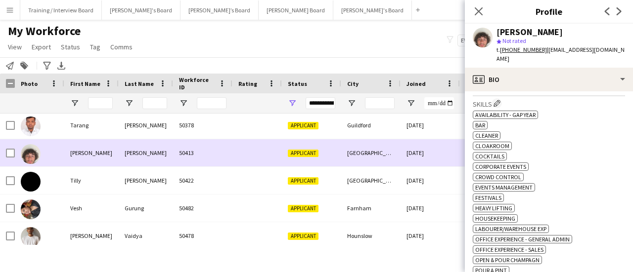
click at [363, 163] on div "[GEOGRAPHIC_DATA]" at bounding box center [370, 152] width 59 height 27
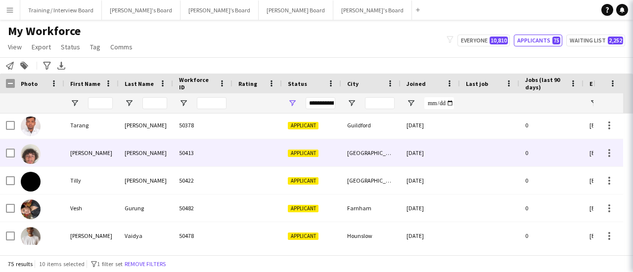
click at [354, 181] on div "[GEOGRAPHIC_DATA]" at bounding box center [370, 180] width 59 height 27
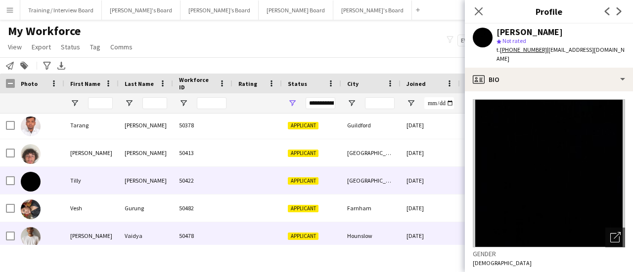
scroll to position [49, 0]
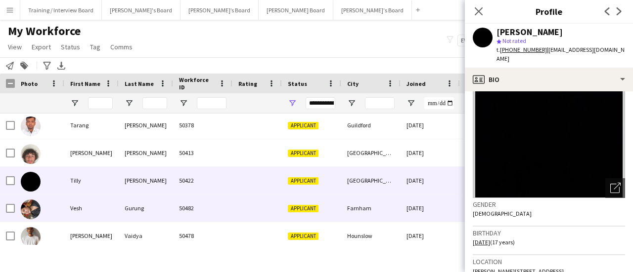
click at [321, 204] on div "Applicant" at bounding box center [311, 208] width 59 height 27
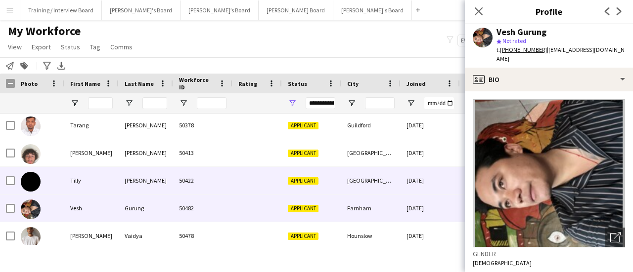
scroll to position [1895, 0]
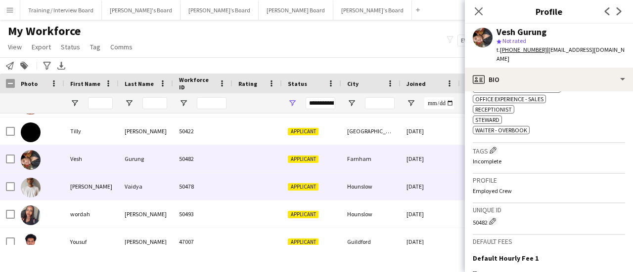
click at [409, 198] on div "[DATE]" at bounding box center [430, 186] width 59 height 27
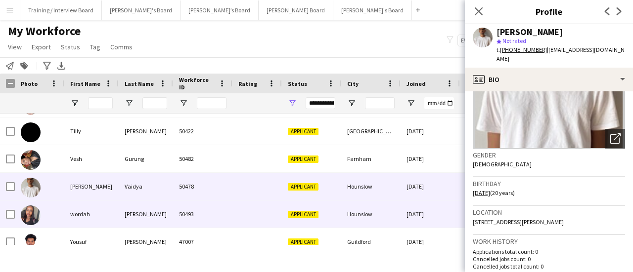
click at [345, 222] on div "Hounslow" at bounding box center [370, 214] width 59 height 27
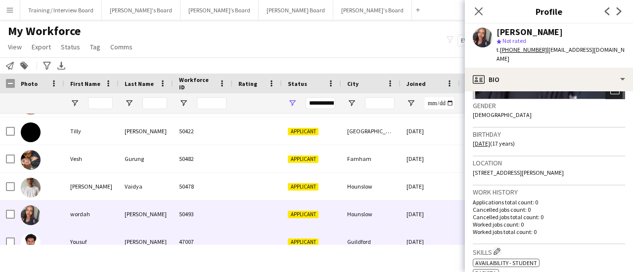
click at [418, 233] on div "[DATE]" at bounding box center [430, 241] width 59 height 27
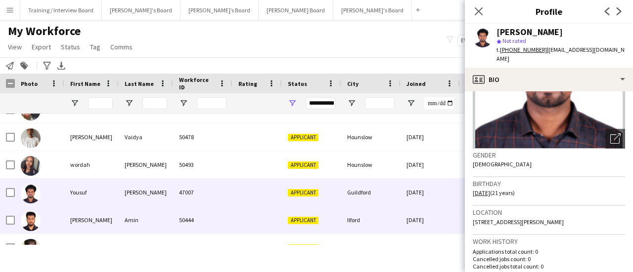
click at [384, 205] on div "Guildford" at bounding box center [370, 192] width 59 height 27
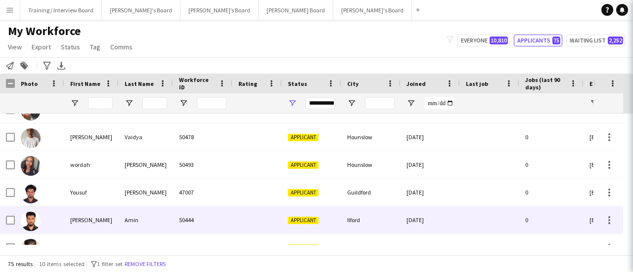
click at [397, 214] on div "Ilford" at bounding box center [370, 220] width 59 height 27
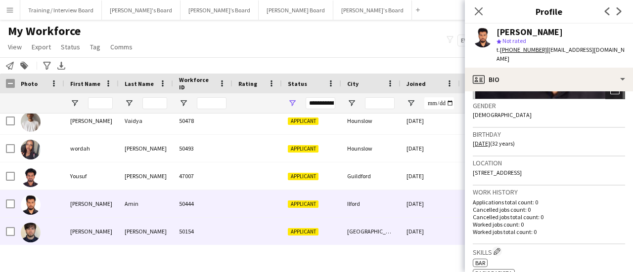
click at [405, 219] on div "[DATE]" at bounding box center [430, 231] width 59 height 27
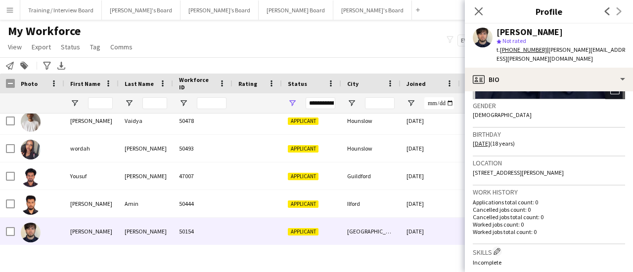
click at [404, 35] on div "My Workforce View Views Default view Compliance RTW Checks [GEOGRAPHIC_DATA] Se…" at bounding box center [316, 41] width 633 height 34
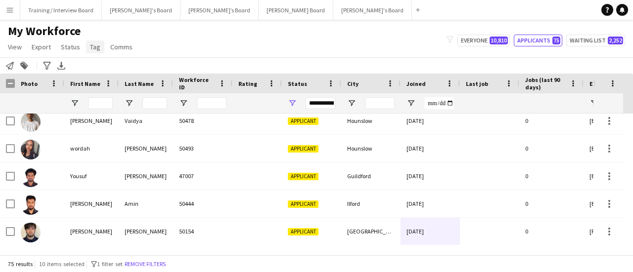
click at [101, 50] on link "Tag" at bounding box center [95, 47] width 18 height 13
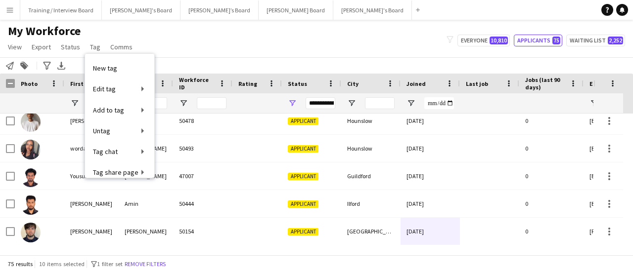
drag, startPoint x: 106, startPoint y: 67, endPoint x: 116, endPoint y: 67, distance: 9.9
click at [106, 67] on span "New tag" at bounding box center [105, 68] width 24 height 9
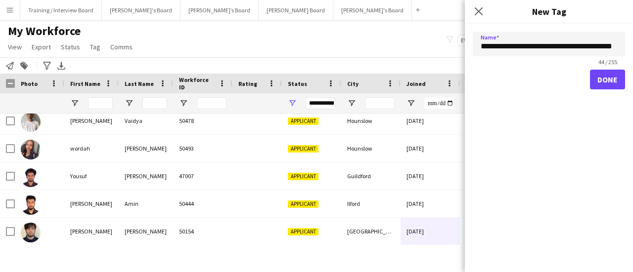
type input "**********"
click at [610, 80] on button "Done" at bounding box center [607, 80] width 35 height 20
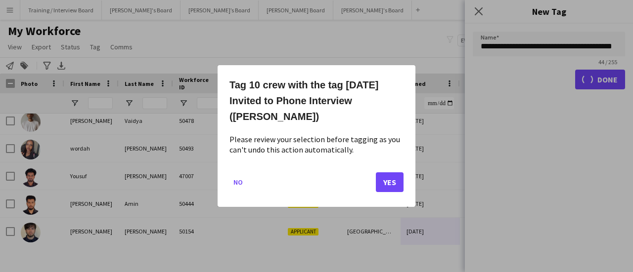
click at [399, 184] on mat-dialog-actions "No Yes" at bounding box center [316, 186] width 174 height 42
click at [393, 177] on button "Yes" at bounding box center [390, 183] width 28 height 20
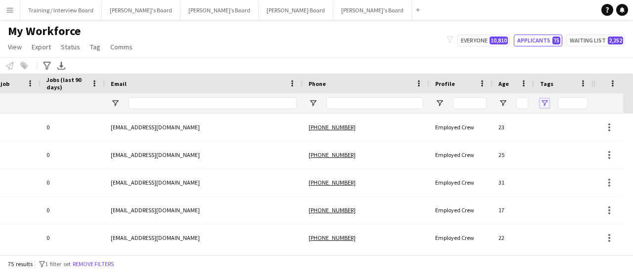
click at [542, 103] on span "Open Filter Menu" at bounding box center [544, 103] width 9 height 9
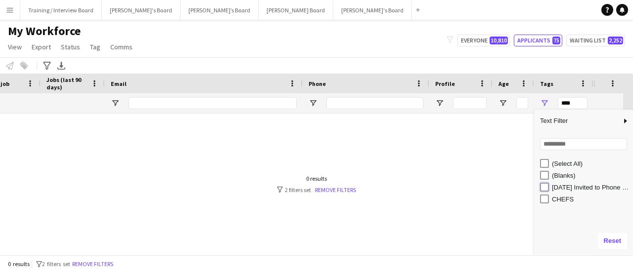
type input "**********"
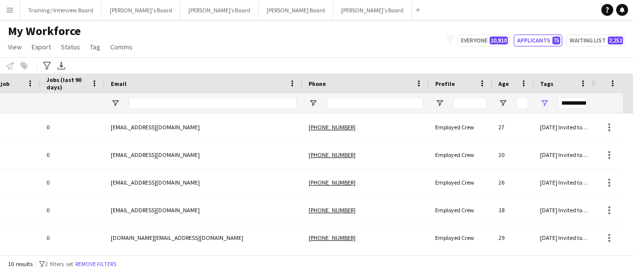
click at [413, 32] on div "My Workforce View Views Default view Compliance RTW Checks [GEOGRAPHIC_DATA] Se…" at bounding box center [316, 41] width 633 height 34
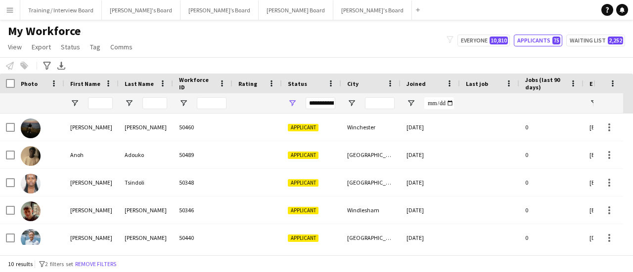
click at [1, 82] on div at bounding box center [7, 84] width 15 height 20
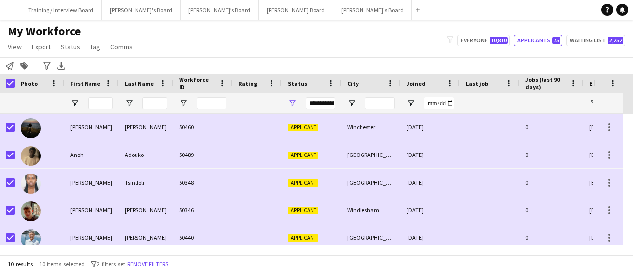
click at [11, 59] on div "Notify workforce Add to tag Search tags magnifier Add tag Advanced filters Adva…" at bounding box center [316, 65] width 633 height 16
click at [10, 64] on icon "Notify workforce" at bounding box center [10, 66] width 8 height 8
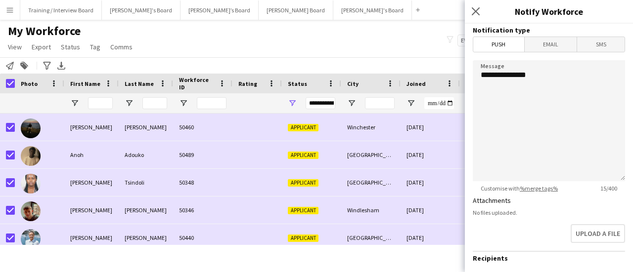
click at [558, 47] on span "Email" at bounding box center [551, 44] width 52 height 15
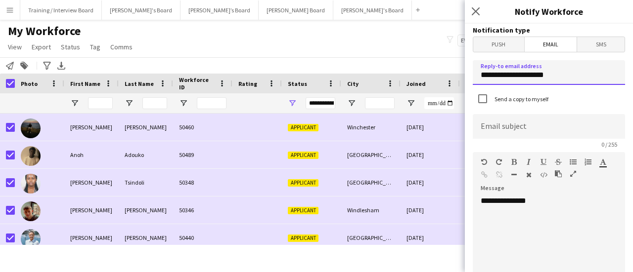
drag, startPoint x: 569, startPoint y: 75, endPoint x: 0, endPoint y: 16, distance: 572.2
click at [76, 4] on body "Menu Boards Boards Boards All jobs Status Workforce Workforce My Workforce Recr…" at bounding box center [316, 136] width 633 height 272
type input "**********"
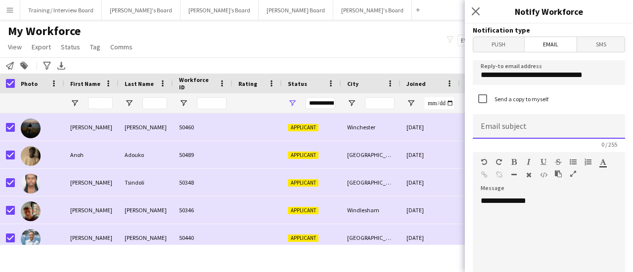
click at [602, 125] on input at bounding box center [549, 126] width 152 height 25
paste input "**********"
type input "**********"
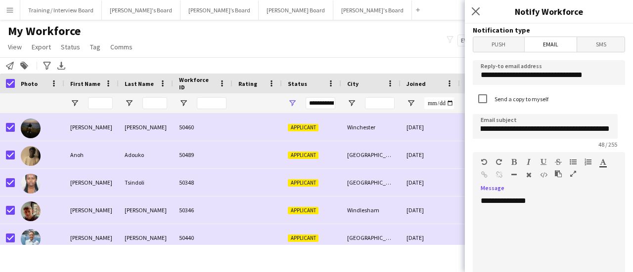
scroll to position [0, 0]
click at [567, 212] on div "**********" at bounding box center [545, 255] width 145 height 119
click at [554, 263] on div "**********" at bounding box center [545, 255] width 145 height 119
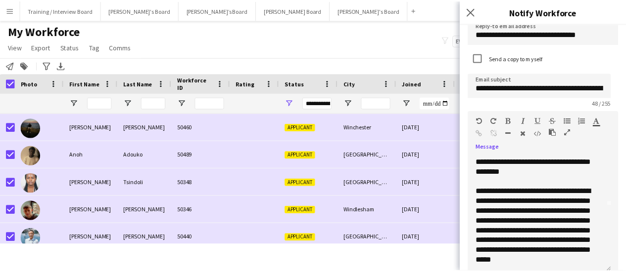
scroll to position [21, 0]
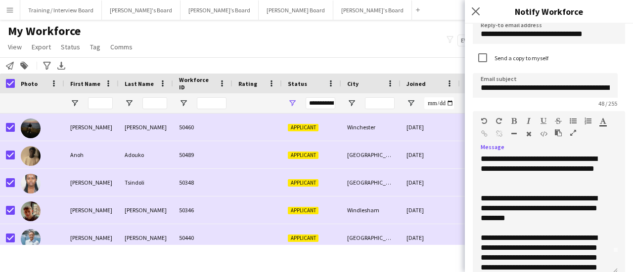
click at [573, 133] on icon "button" at bounding box center [573, 133] width 6 height 7
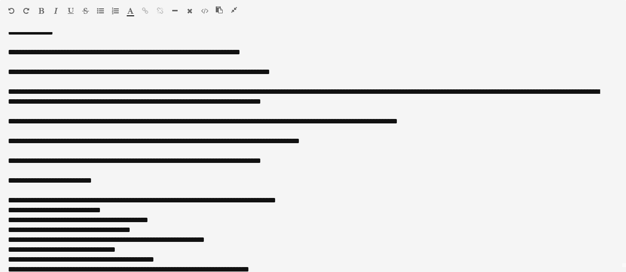
scroll to position [0, 0]
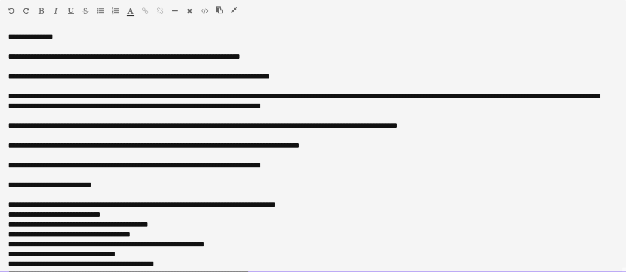
click at [134, 123] on div "**********" at bounding box center [309, 126] width 602 height 10
click at [240, 95] on div "**********" at bounding box center [309, 101] width 602 height 20
click at [348, 100] on div "**********" at bounding box center [309, 101] width 602 height 20
drag, startPoint x: 242, startPoint y: 70, endPoint x: 142, endPoint y: 80, distance: 100.9
click at [142, 80] on div "**********" at bounding box center [309, 77] width 602 height 10
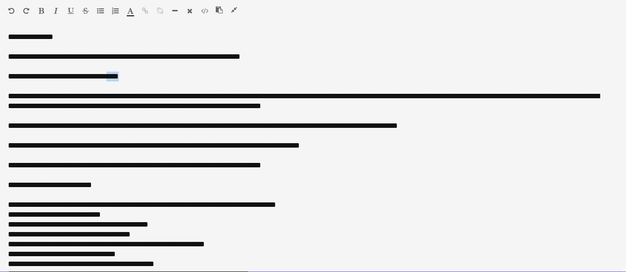
drag, startPoint x: 138, startPoint y: 77, endPoint x: 124, endPoint y: 75, distance: 15.0
click at [124, 75] on div "**********" at bounding box center [309, 77] width 602 height 10
click at [145, 8] on icon "button" at bounding box center [145, 10] width 6 height 7
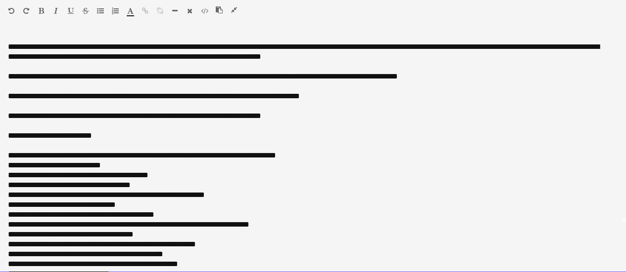
click at [294, 177] on div "**********" at bounding box center [309, 176] width 602 height 10
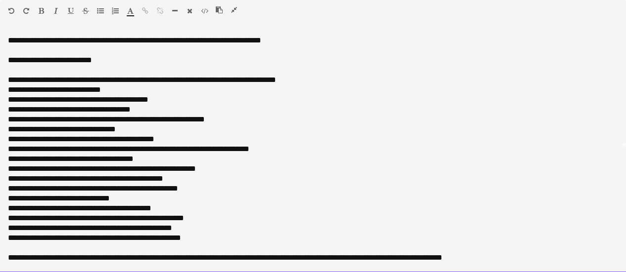
scroll to position [93, 0]
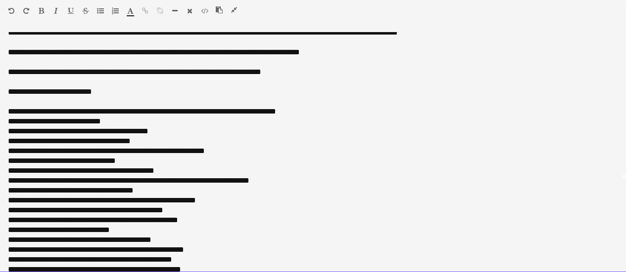
click at [103, 90] on div "**********" at bounding box center [309, 92] width 602 height 10
click at [228, 165] on div "**********" at bounding box center [309, 161] width 602 height 10
click at [210, 125] on div "**********" at bounding box center [309, 122] width 602 height 10
click at [137, 82] on div at bounding box center [313, 82] width 610 height 10
drag, startPoint x: 114, startPoint y: 89, endPoint x: 4, endPoint y: 81, distance: 110.1
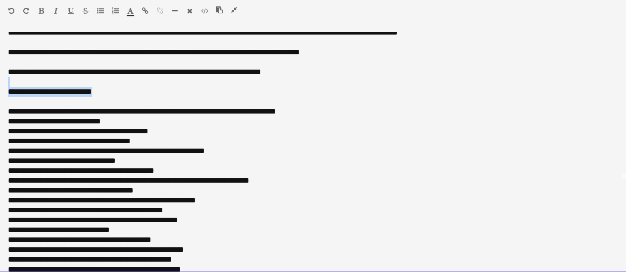
click at [4, 81] on div "**********" at bounding box center [313, 152] width 626 height 241
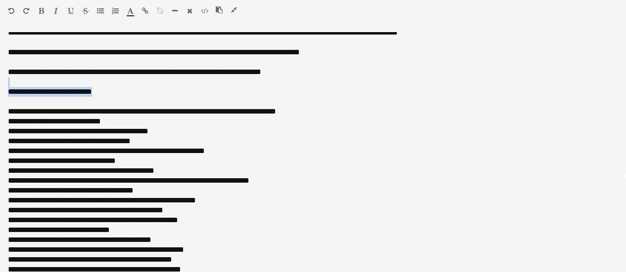
click at [43, 11] on icon "button" at bounding box center [41, 10] width 5 height 7
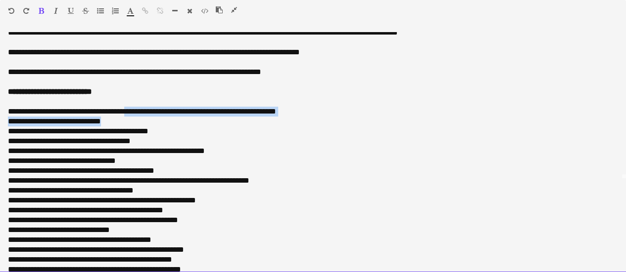
click at [142, 116] on div "**********" at bounding box center [313, 156] width 610 height 396
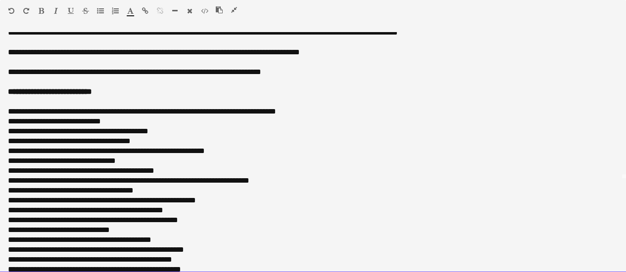
click at [136, 140] on div "**********" at bounding box center [309, 141] width 602 height 10
click at [132, 128] on div "**********" at bounding box center [309, 132] width 602 height 10
click at [209, 163] on div "**********" at bounding box center [309, 161] width 602 height 10
click at [233, 154] on div "**********" at bounding box center [309, 151] width 602 height 10
click at [244, 154] on div "**********" at bounding box center [309, 151] width 602 height 10
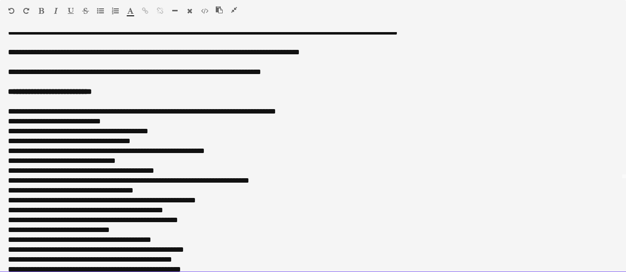
click at [318, 171] on div "**********" at bounding box center [309, 171] width 602 height 10
click at [274, 164] on div "**********" at bounding box center [309, 161] width 602 height 10
click at [274, 166] on div "**********" at bounding box center [309, 171] width 602 height 10
click at [279, 184] on div "**********" at bounding box center [309, 181] width 602 height 10
click at [209, 164] on div "**********" at bounding box center [309, 161] width 602 height 10
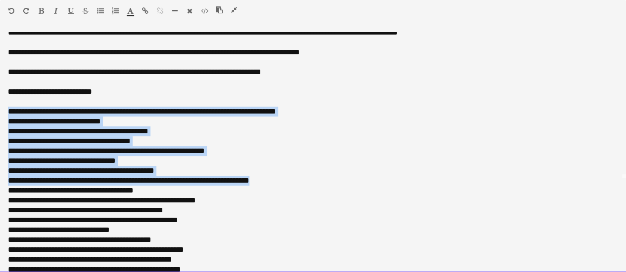
drag, startPoint x: 304, startPoint y: 182, endPoint x: 1, endPoint y: 112, distance: 310.5
click at [1, 112] on div "**********" at bounding box center [313, 152] width 626 height 241
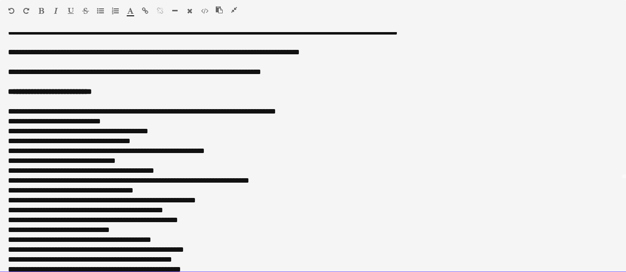
click at [113, 104] on div at bounding box center [313, 102] width 610 height 10
click at [159, 109] on div "**********" at bounding box center [309, 112] width 602 height 10
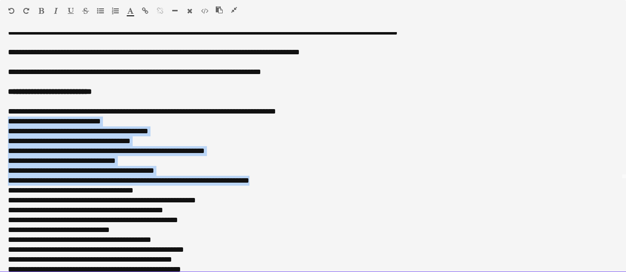
drag, startPoint x: 320, startPoint y: 183, endPoint x: 9, endPoint y: 123, distance: 317.0
click at [9, 123] on div "**********" at bounding box center [313, 156] width 610 height 396
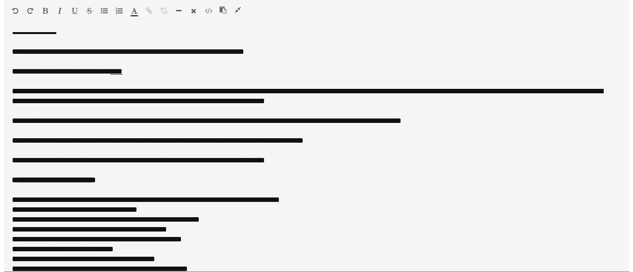
scroll to position [0, 0]
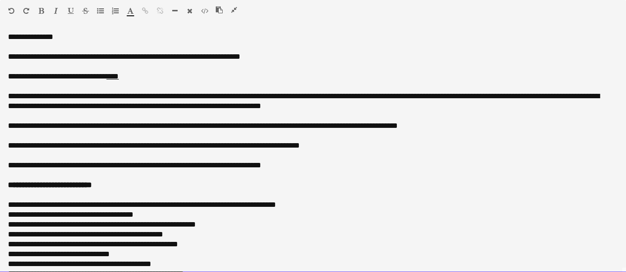
click at [227, 9] on div at bounding box center [231, 12] width 30 height 12
click at [239, 11] on div at bounding box center [231, 12] width 30 height 12
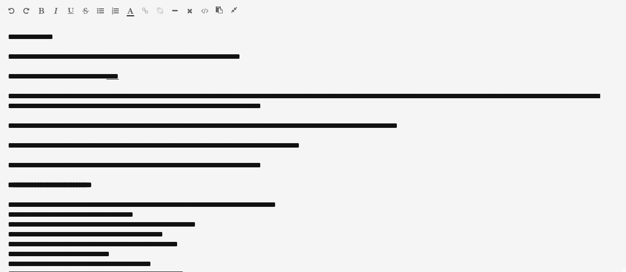
click at [235, 13] on icon "button" at bounding box center [234, 9] width 6 height 7
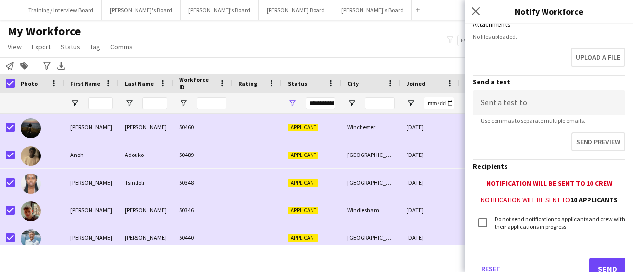
scroll to position [343, 0]
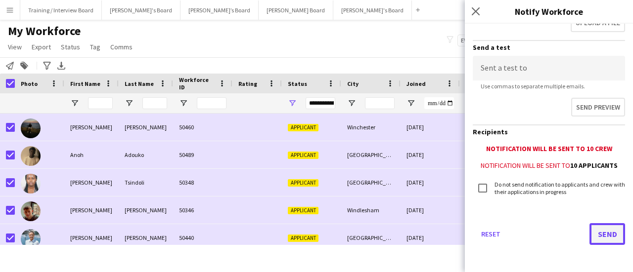
click at [601, 238] on button "Send" at bounding box center [608, 235] width 36 height 22
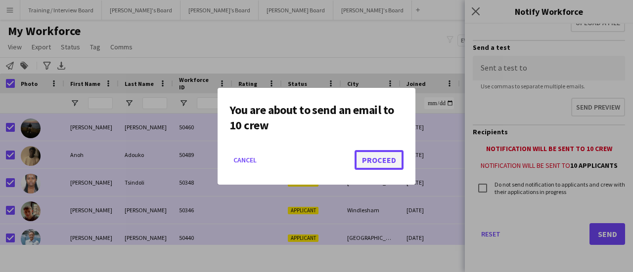
click at [387, 158] on button "Proceed" at bounding box center [379, 160] width 49 height 20
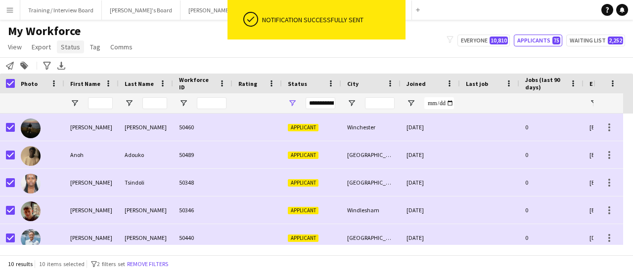
click at [68, 51] on span "Status" at bounding box center [70, 47] width 19 height 9
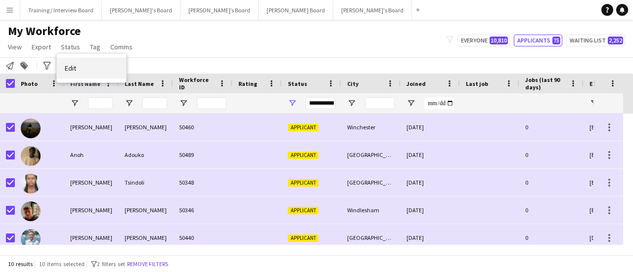
click at [69, 62] on link "Edit" at bounding box center [91, 68] width 69 height 21
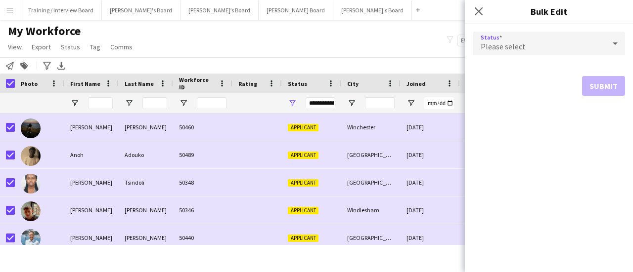
click at [504, 42] on span "Please select" at bounding box center [503, 47] width 45 height 10
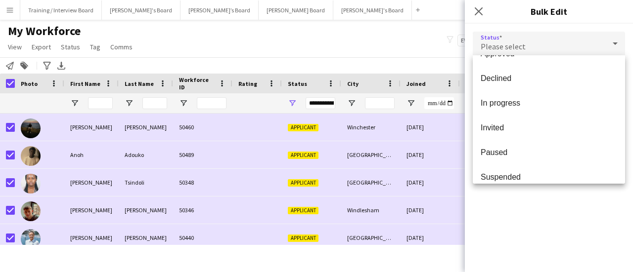
scroll to position [102, 0]
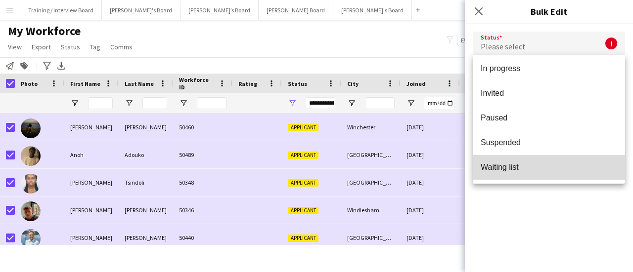
click at [554, 166] on span "Waiting list" at bounding box center [549, 167] width 136 height 9
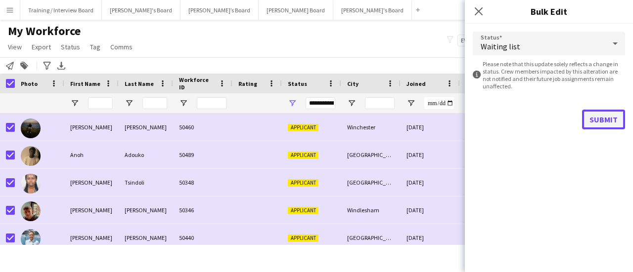
click at [598, 121] on button "Submit" at bounding box center [603, 120] width 43 height 20
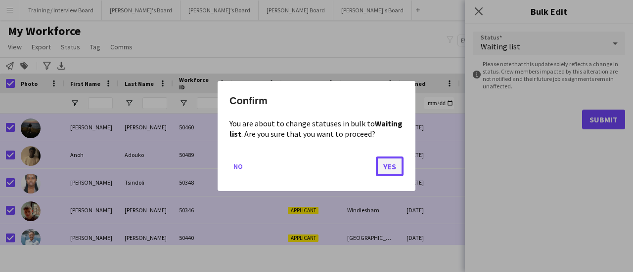
click at [384, 172] on button "Yes" at bounding box center [390, 167] width 28 height 20
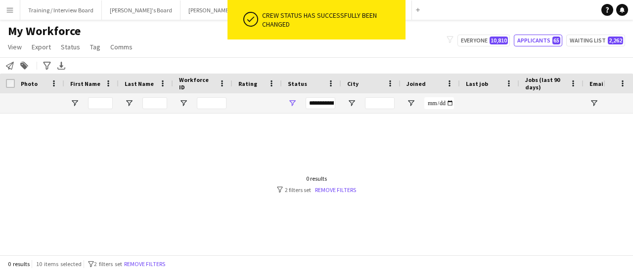
click at [530, 32] on div "My Workforce View Views Default view Compliance RTW Checks [GEOGRAPHIC_DATA] Se…" at bounding box center [316, 41] width 633 height 34
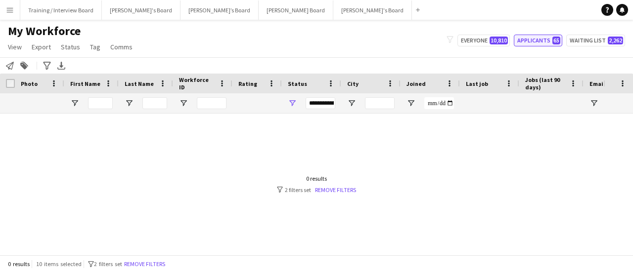
drag, startPoint x: 533, startPoint y: 40, endPoint x: 546, endPoint y: 86, distance: 47.3
click at [533, 42] on button "Applicants 65" at bounding box center [538, 41] width 48 height 12
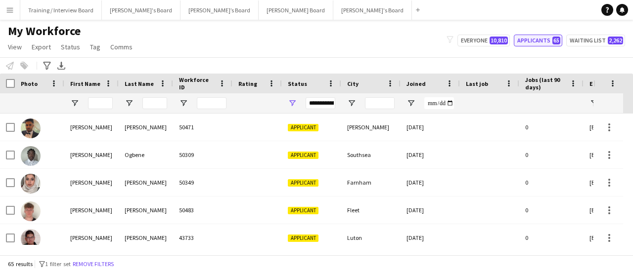
click at [555, 42] on span "65" at bounding box center [556, 41] width 8 height 8
click at [333, 16] on button "[PERSON_NAME]'s Board Close" at bounding box center [372, 9] width 79 height 19
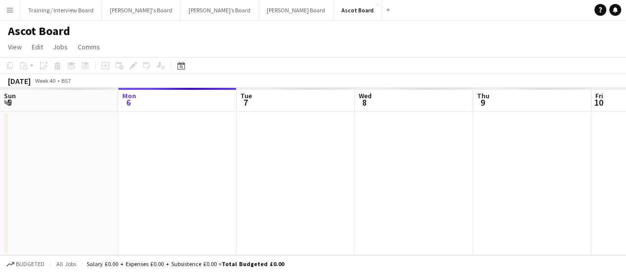
drag, startPoint x: 555, startPoint y: 204, endPoint x: 285, endPoint y: 174, distance: 271.7
click at [314, 189] on app-calendar-viewport "Fri 3 Sat 4 Sun 5 Mon 6 Tue 7 Wed 8 Thu 9 Fri 10 Sat 11 Sun 12 Mon 13" at bounding box center [313, 172] width 626 height 168
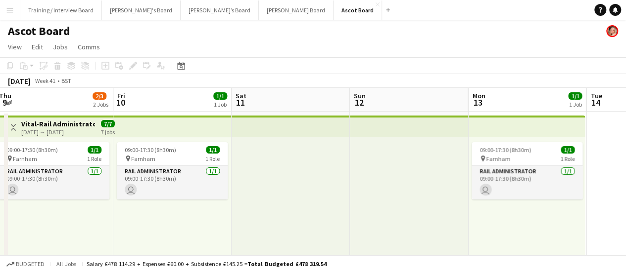
scroll to position [0, 241]
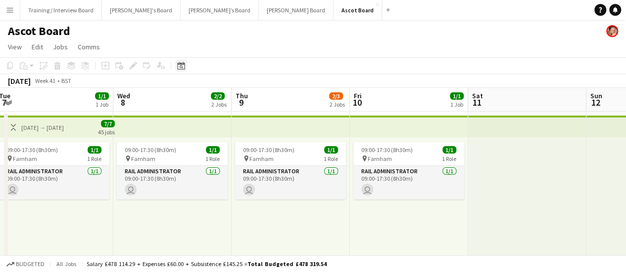
click at [183, 66] on icon "Date picker" at bounding box center [181, 66] width 8 height 8
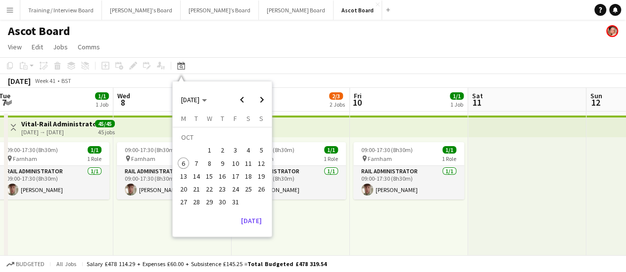
click at [244, 177] on span "18" at bounding box center [248, 177] width 12 height 12
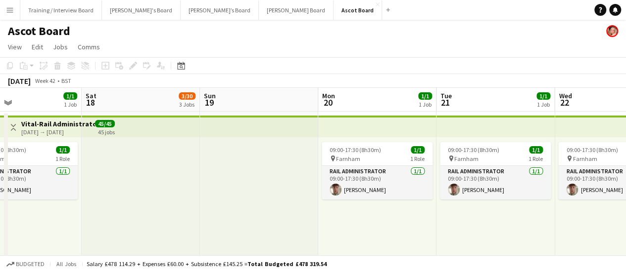
drag, startPoint x: 428, startPoint y: 193, endPoint x: 377, endPoint y: 192, distance: 50.9
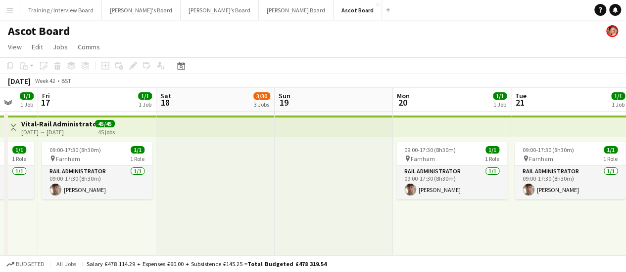
drag, startPoint x: 234, startPoint y: 188, endPoint x: 316, endPoint y: 188, distance: 81.1
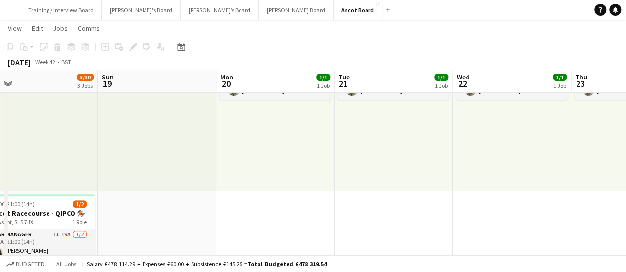
scroll to position [0, 250]
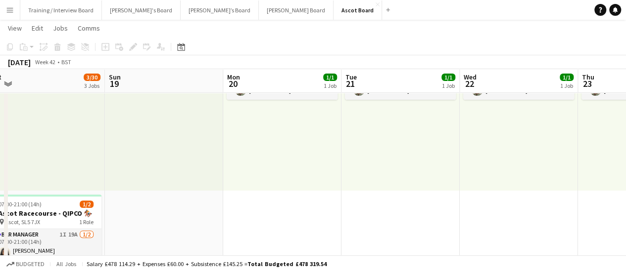
drag, startPoint x: 318, startPoint y: 203, endPoint x: 142, endPoint y: 189, distance: 176.6
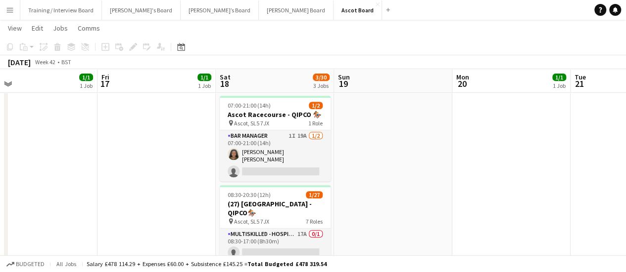
scroll to position [0, 255]
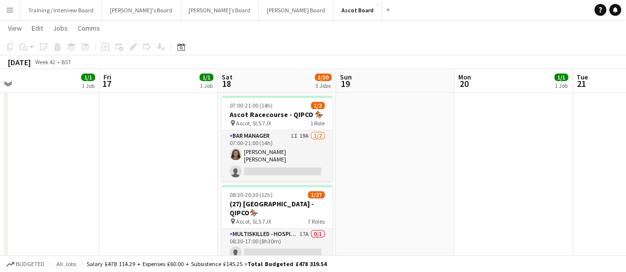
drag, startPoint x: 148, startPoint y: 196, endPoint x: 379, endPoint y: 196, distance: 231.0
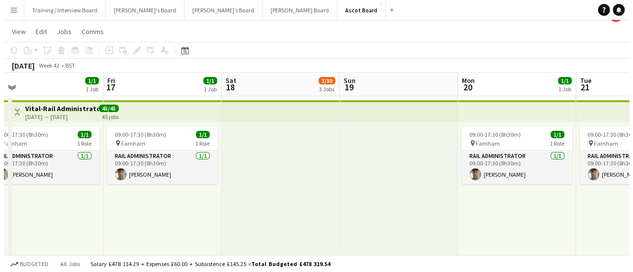
scroll to position [0, 0]
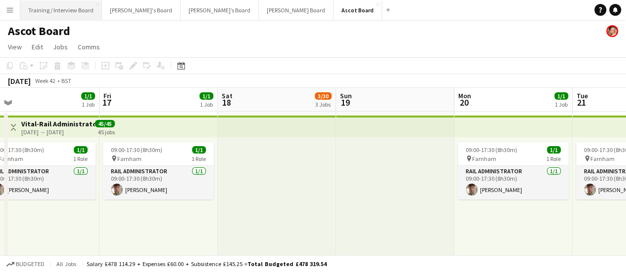
click at [45, 17] on button "Training / Interview Board Close" at bounding box center [61, 9] width 82 height 19
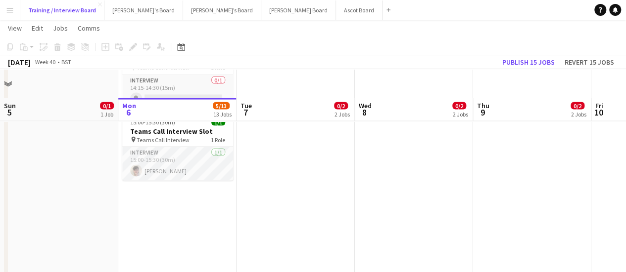
scroll to position [940, 0]
